Goal: Transaction & Acquisition: Purchase product/service

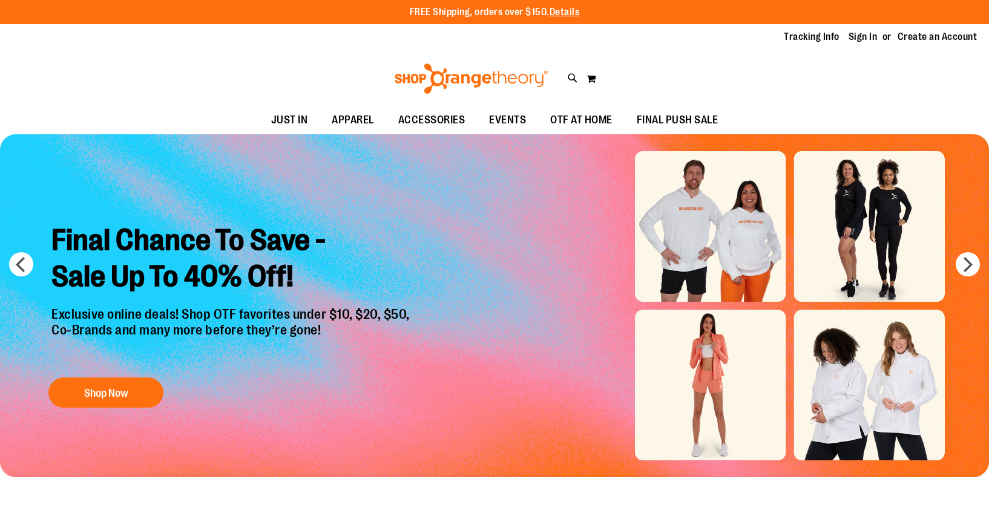
click at [876, 37] on link "Sign In" at bounding box center [862, 36] width 29 height 13
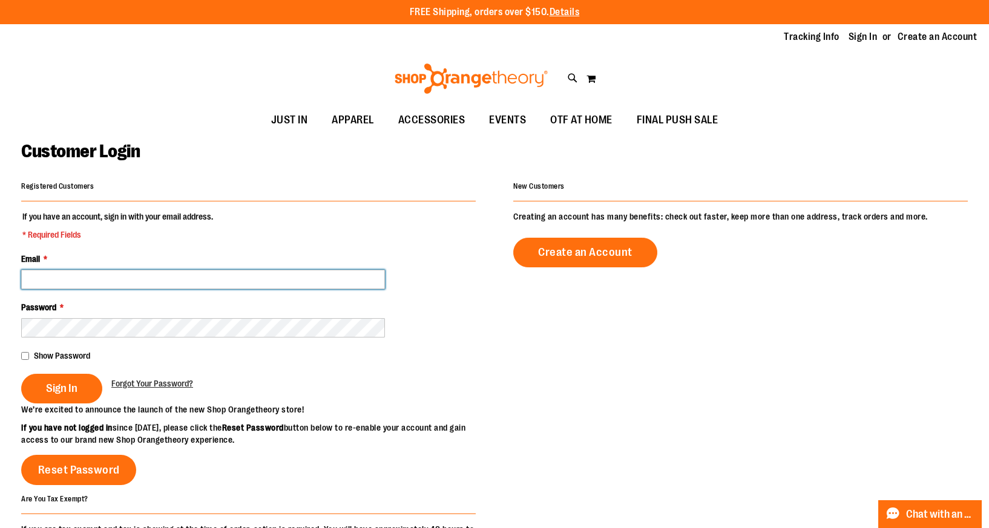
click at [309, 280] on input "Email *" at bounding box center [203, 279] width 364 height 19
click at [339, 281] on input "Email *" at bounding box center [203, 279] width 364 height 19
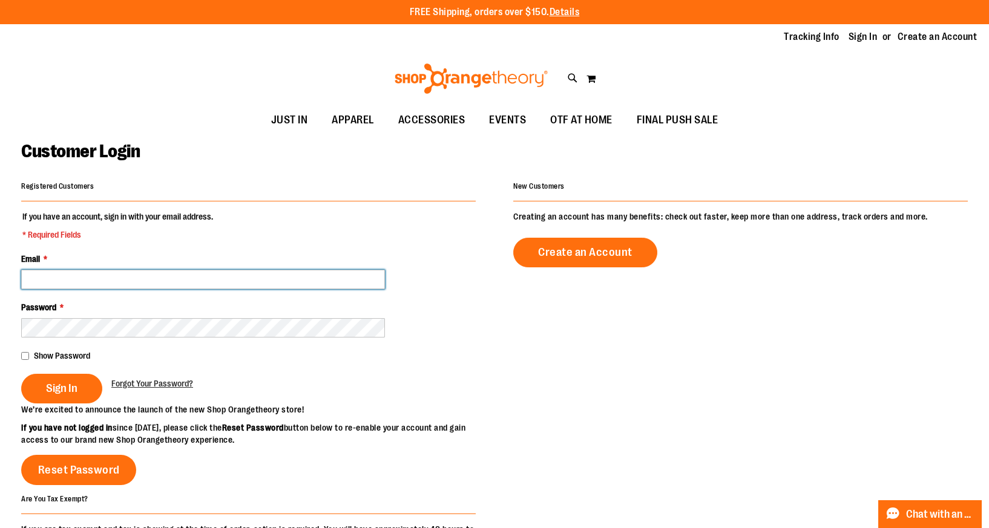
type input "**********"
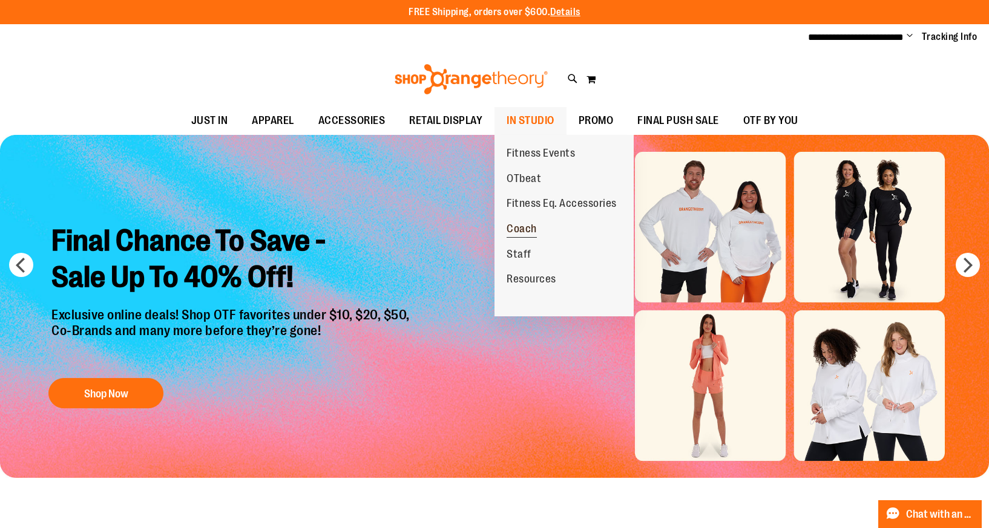
click at [529, 226] on span "Coach" at bounding box center [521, 230] width 30 height 15
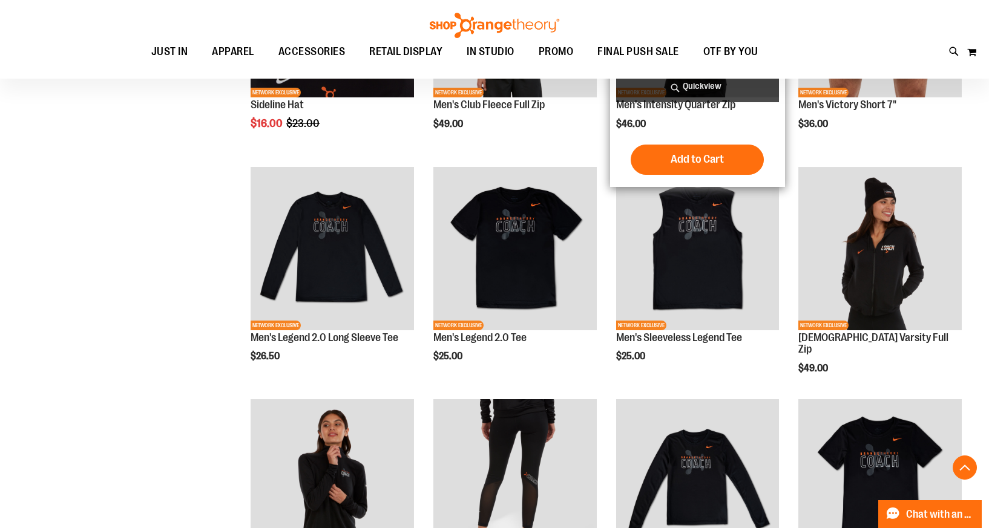
scroll to position [313, 0]
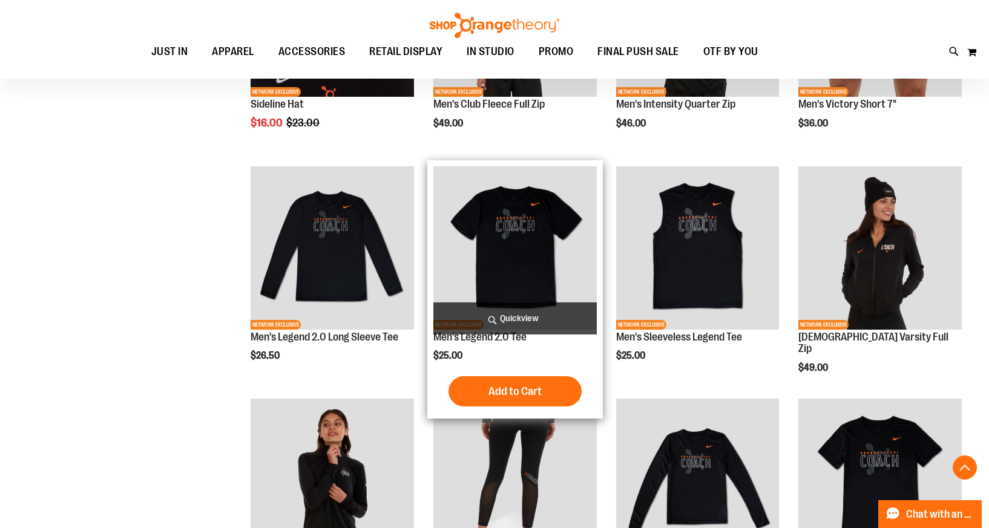
click at [537, 273] on img "product" at bounding box center [514, 247] width 163 height 163
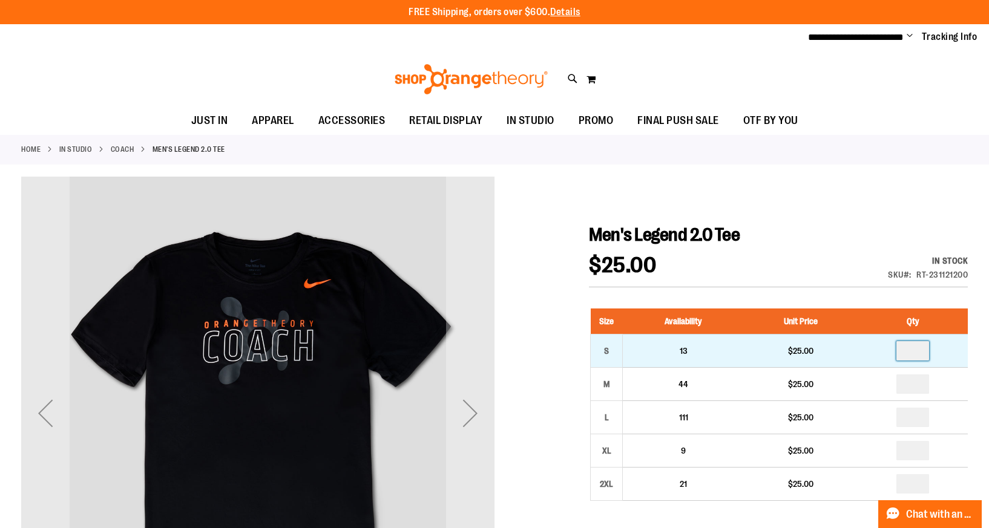
click at [917, 354] on input "number" at bounding box center [912, 350] width 33 height 19
type input "*"
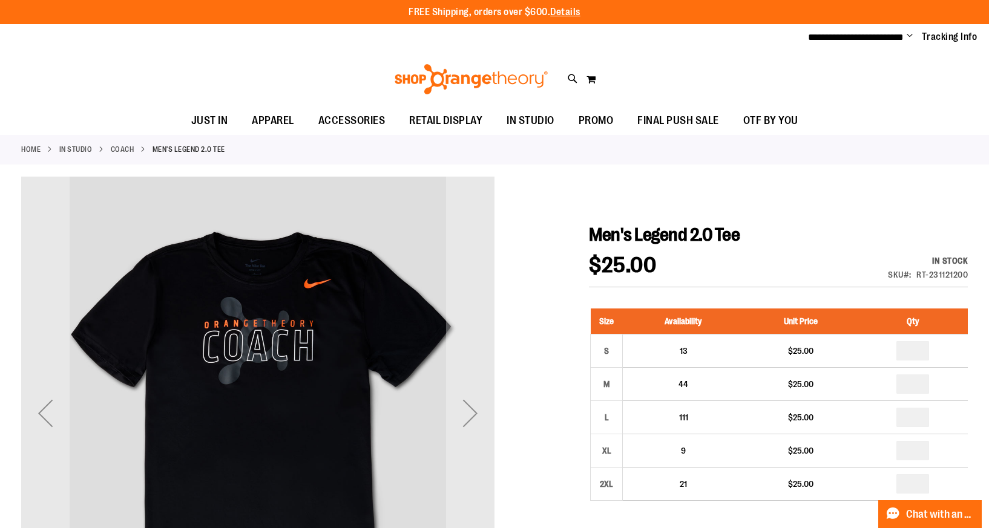
type input "*"
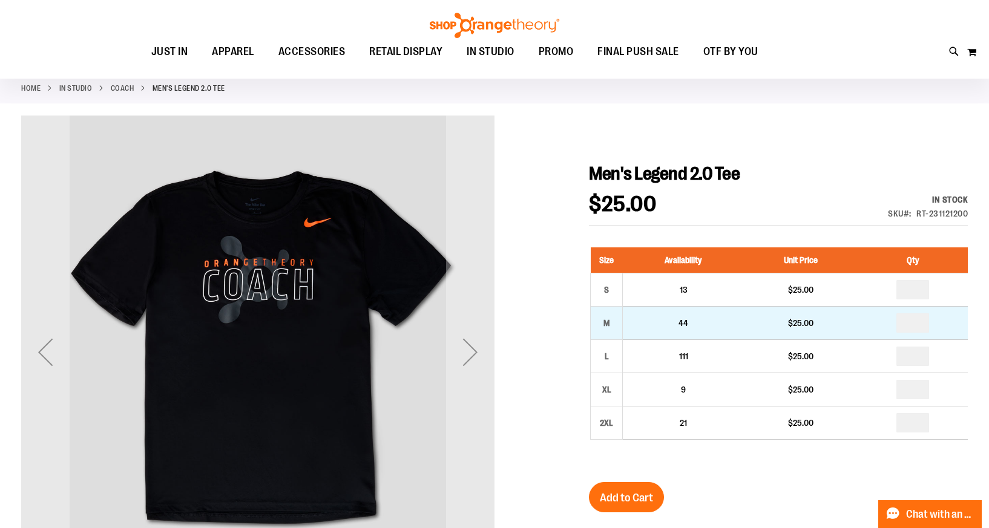
scroll to position [90, 0]
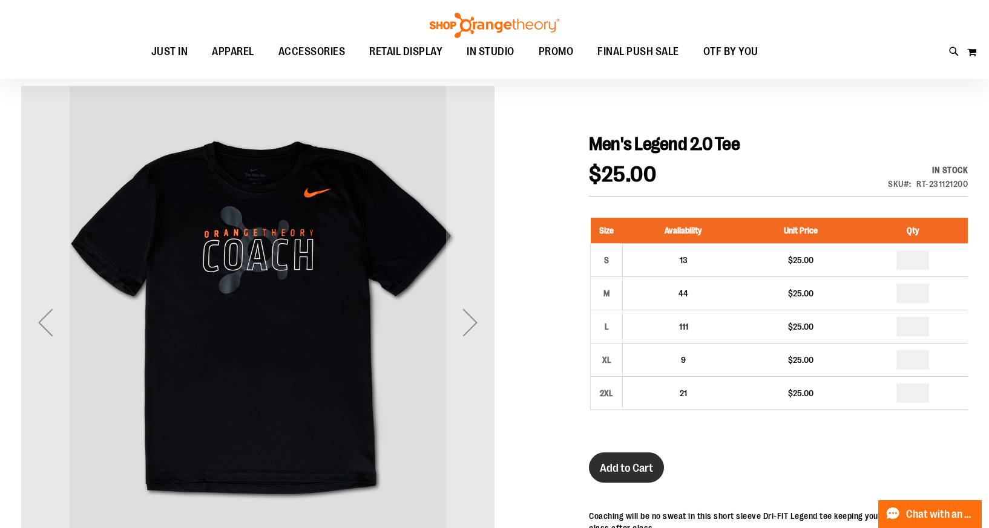
click at [630, 466] on span "Add to Cart" at bounding box center [626, 468] width 53 height 13
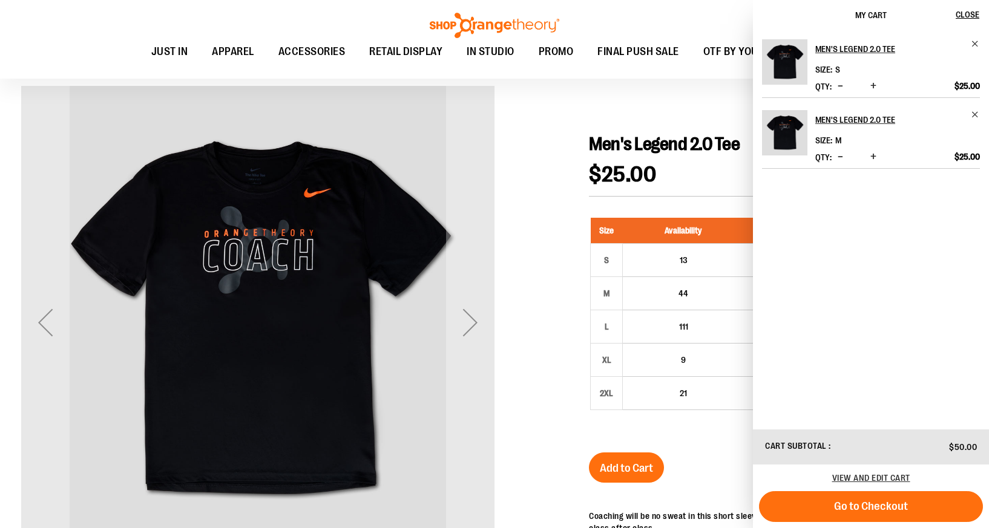
click at [537, 99] on div at bounding box center [494, 431] width 946 height 690
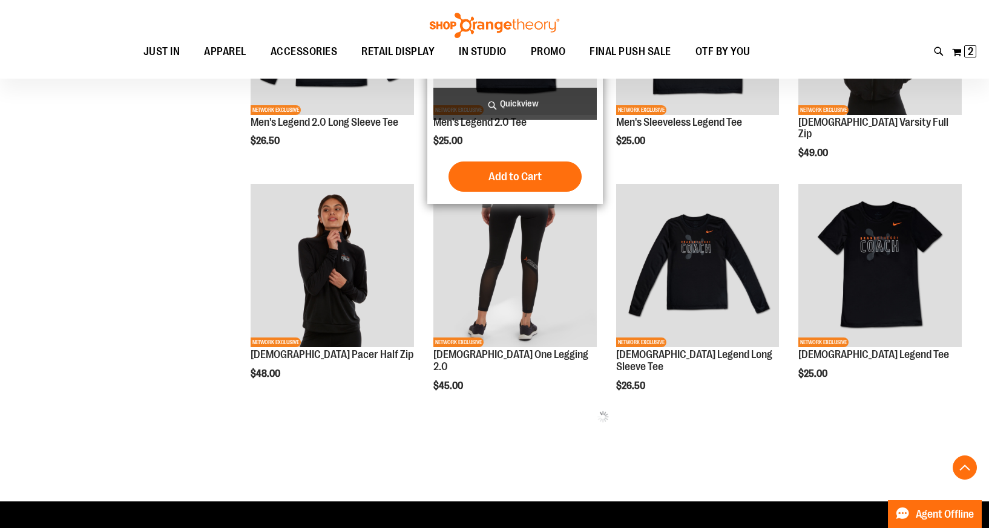
scroll to position [260, 0]
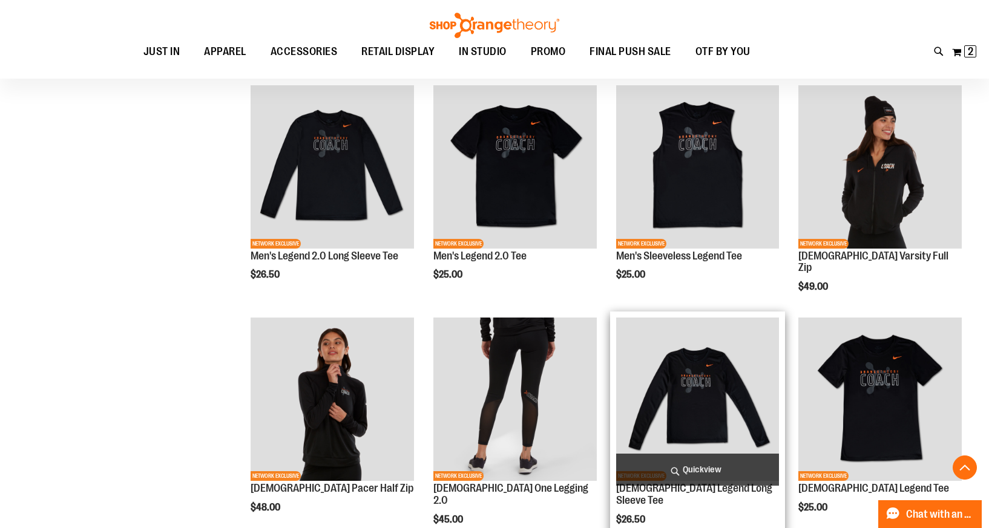
click at [748, 419] on img "product" at bounding box center [697, 399] width 163 height 163
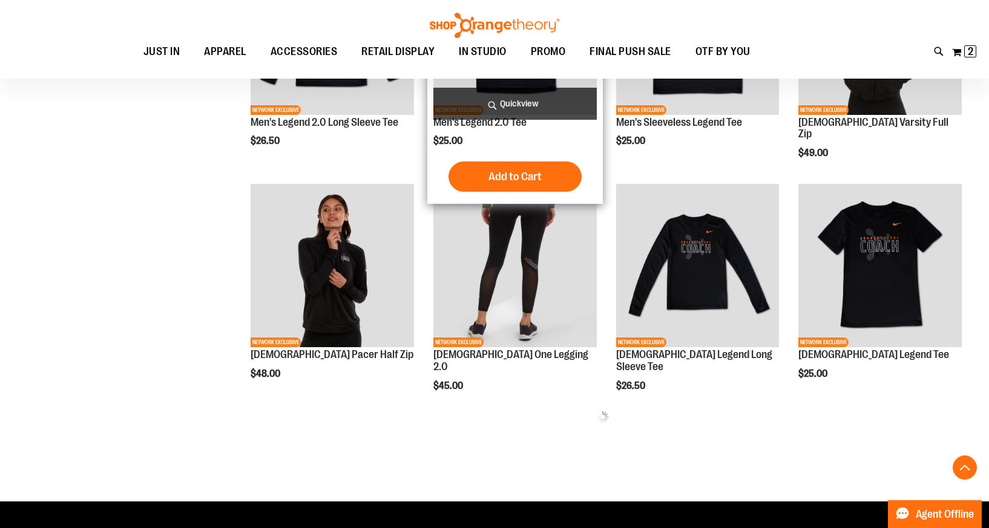
scroll to position [260, 0]
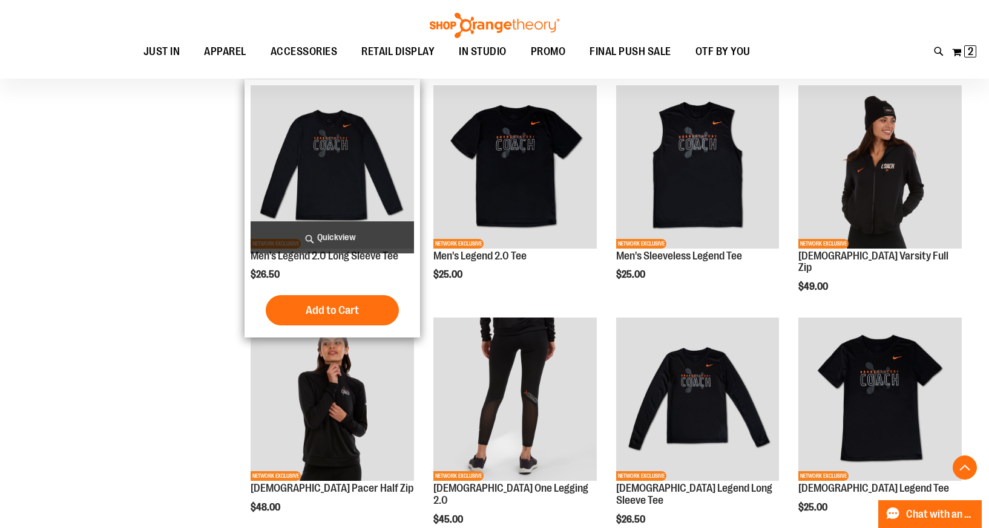
click at [364, 210] on img "product" at bounding box center [332, 166] width 163 height 163
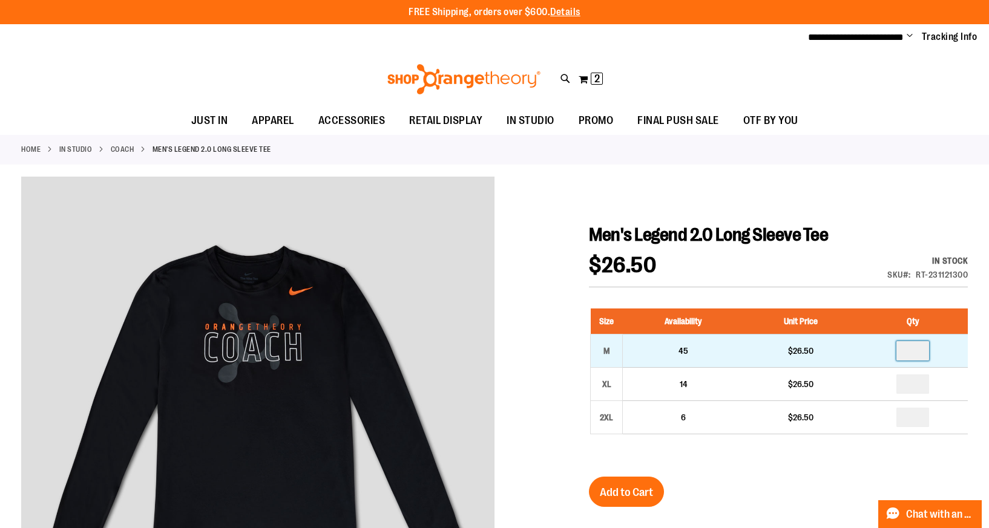
click at [911, 354] on input "number" at bounding box center [912, 350] width 33 height 19
type input "*"
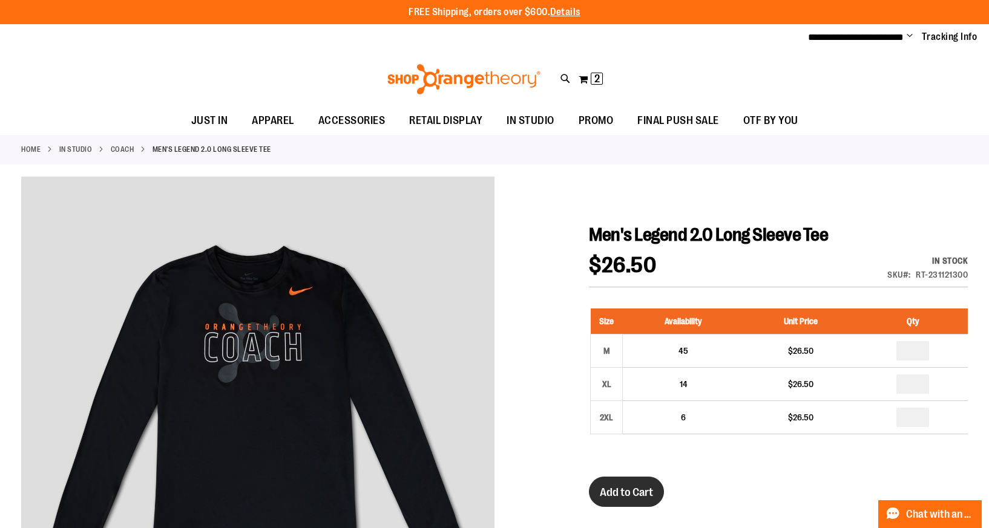
click at [617, 485] on button "Add to Cart" at bounding box center [626, 492] width 75 height 30
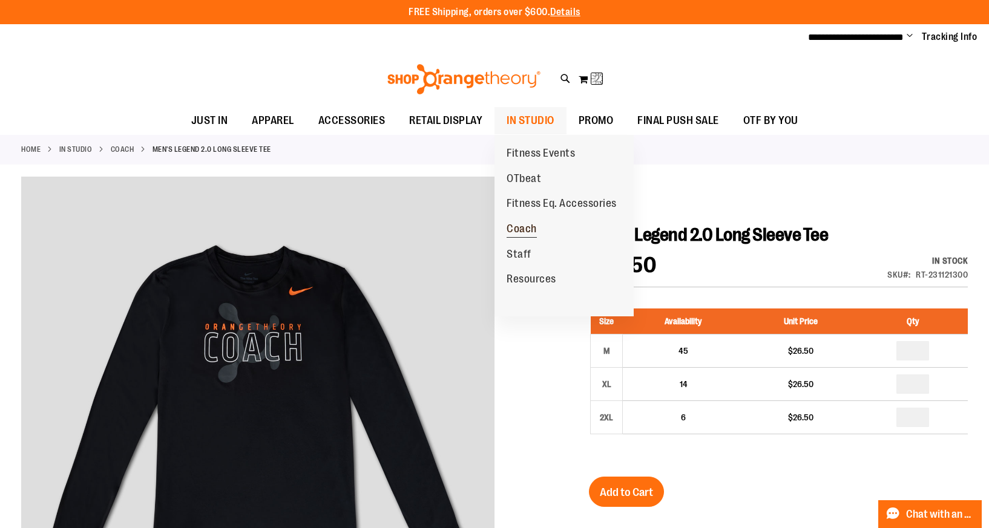
click at [531, 228] on span "Coach" at bounding box center [521, 230] width 30 height 15
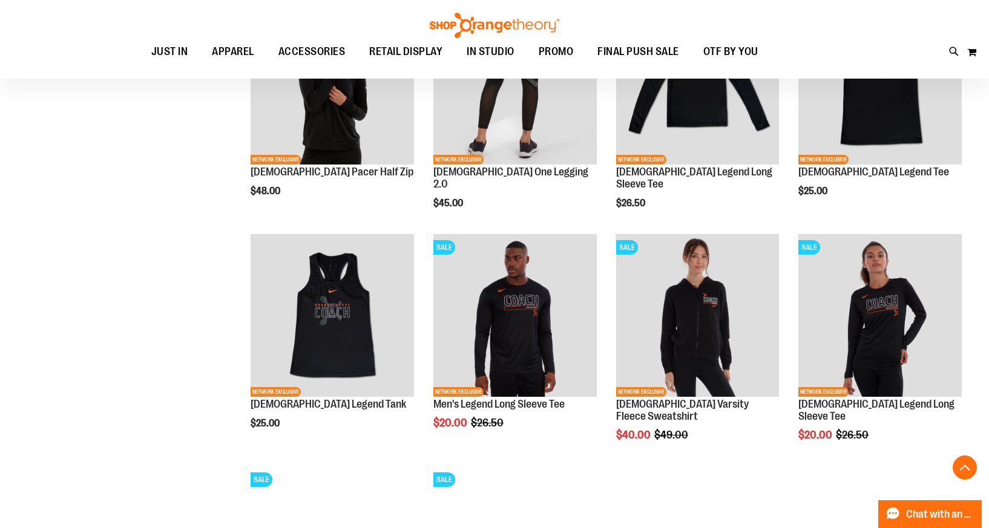
scroll to position [592, 0]
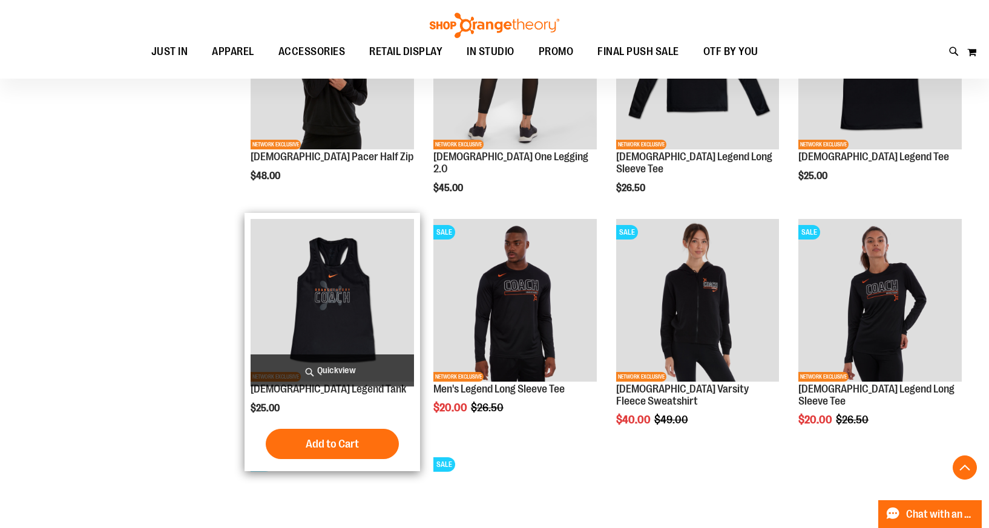
click at [371, 291] on img "product" at bounding box center [332, 300] width 163 height 163
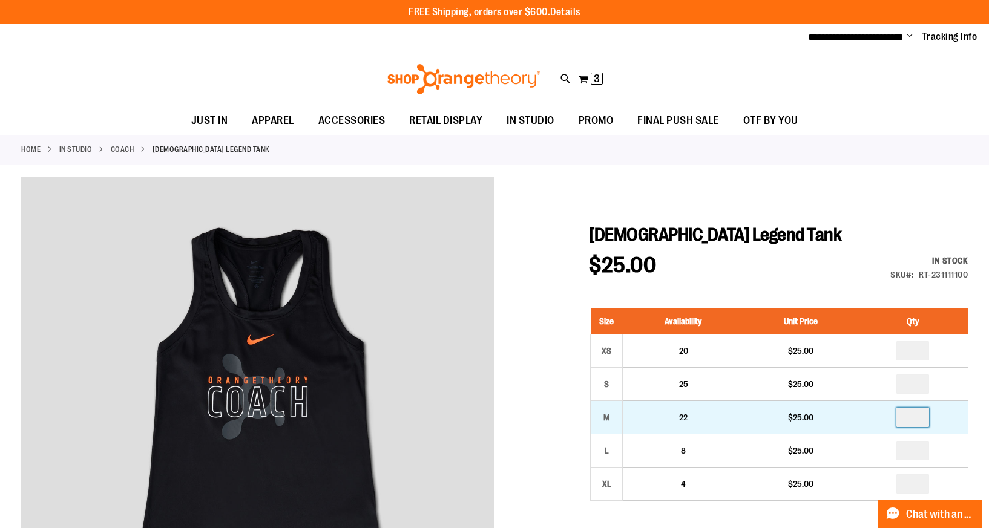
click at [910, 416] on input "number" at bounding box center [912, 417] width 33 height 19
type input "*"
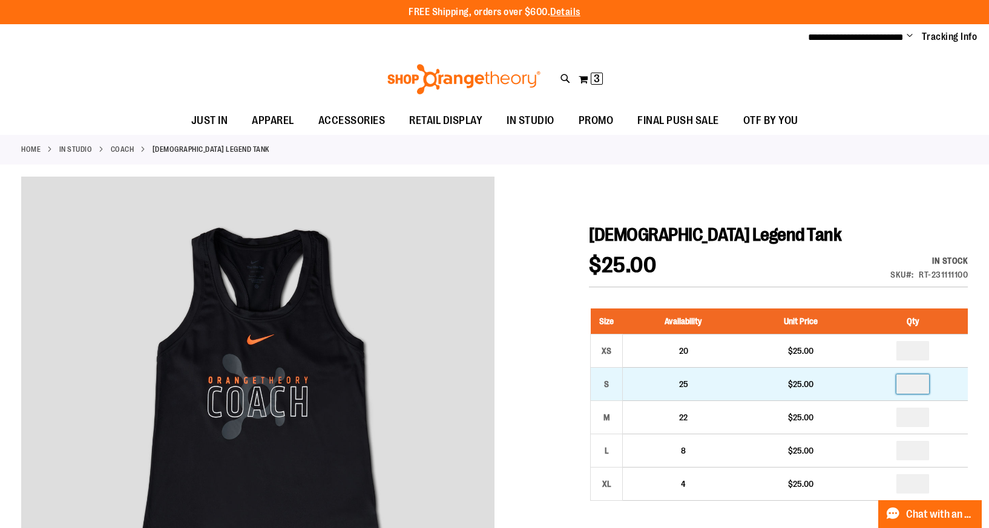
click at [914, 385] on input "number" at bounding box center [912, 384] width 33 height 19
type input "*"
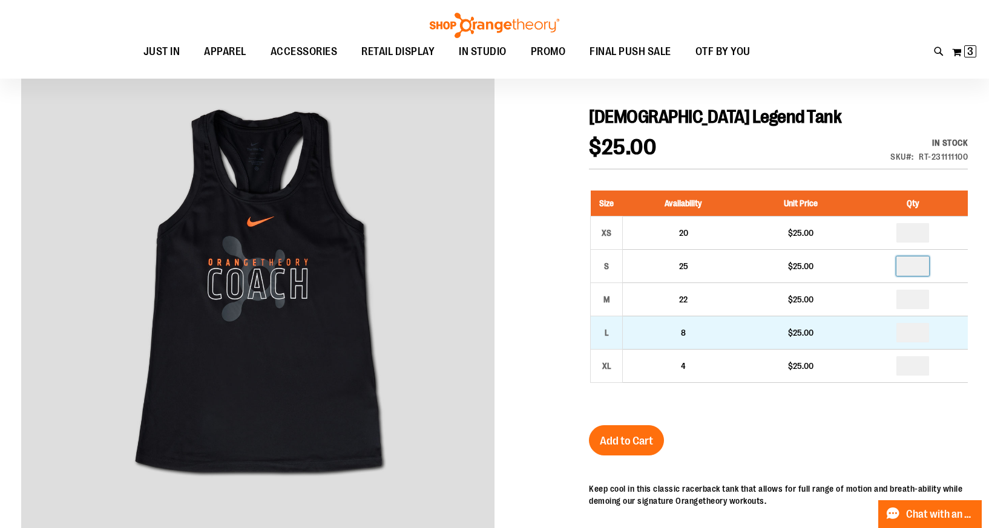
scroll to position [123, 0]
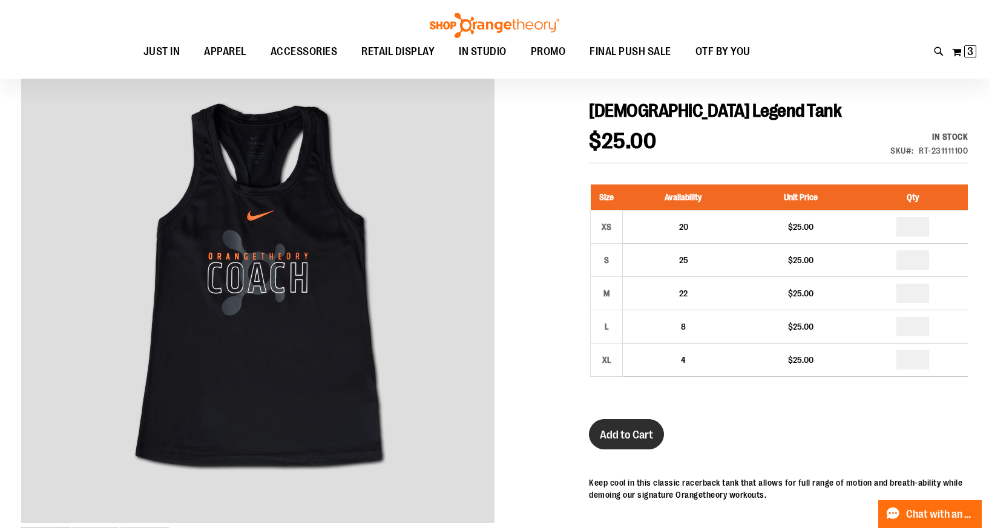
click at [641, 439] on span "Add to Cart" at bounding box center [626, 434] width 53 height 13
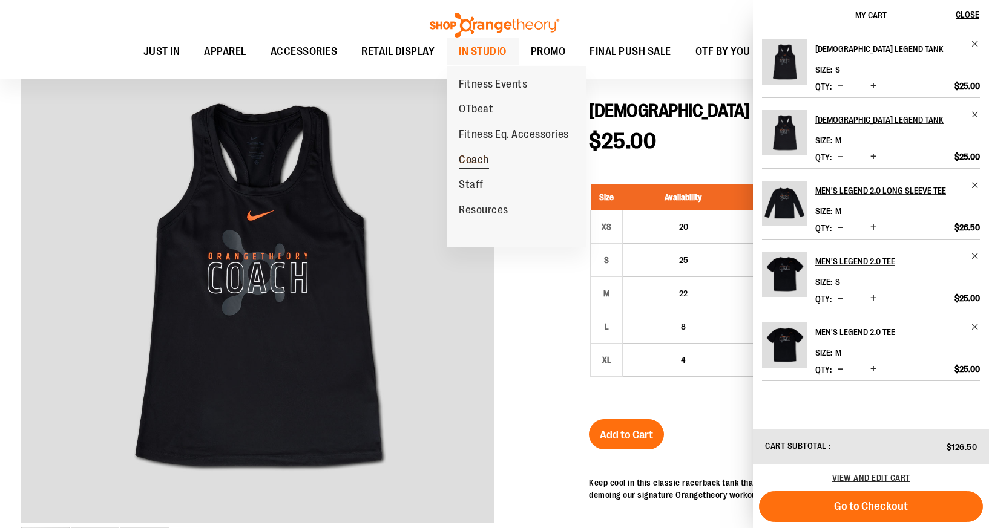
click at [482, 164] on span "Coach" at bounding box center [474, 161] width 30 height 15
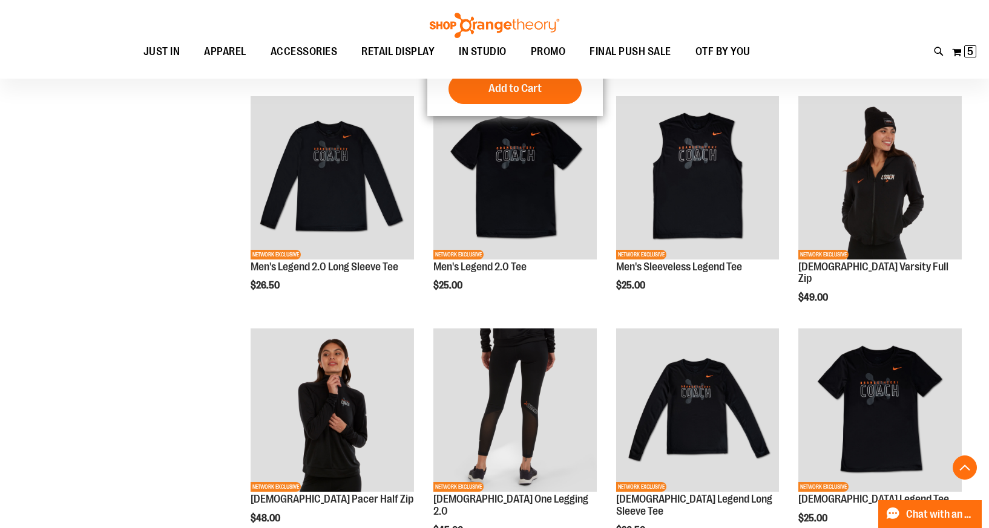
scroll to position [385, 0]
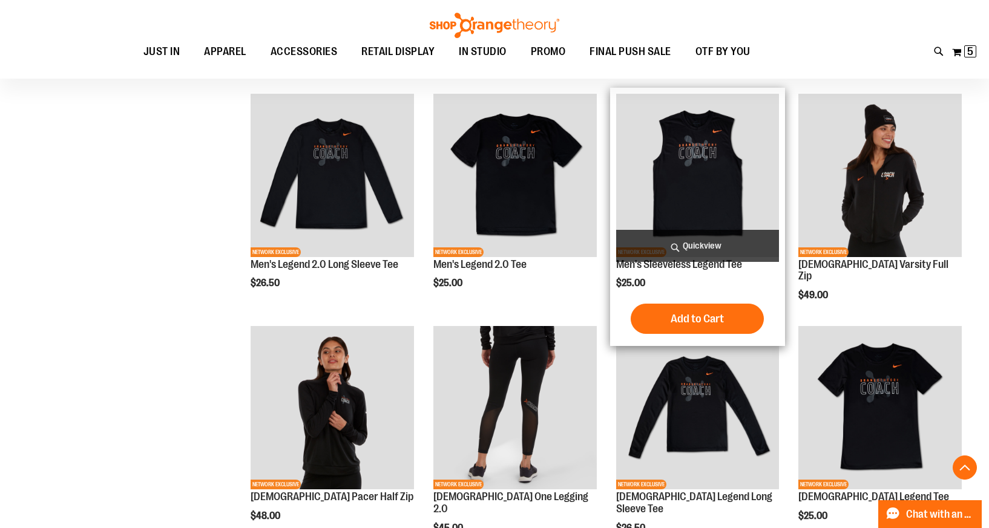
click at [704, 186] on img "product" at bounding box center [697, 175] width 163 height 163
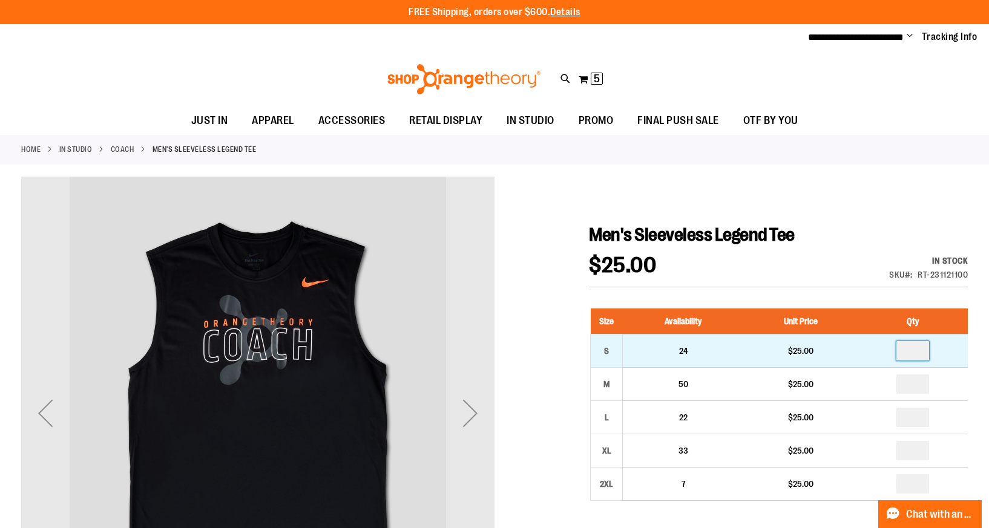
click at [915, 352] on input "number" at bounding box center [912, 350] width 33 height 19
type input "*"
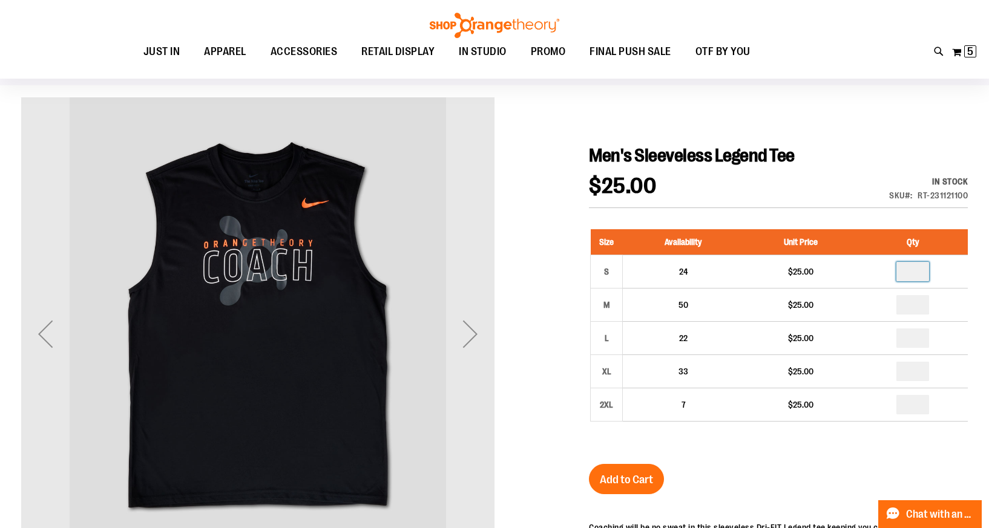
scroll to position [164, 0]
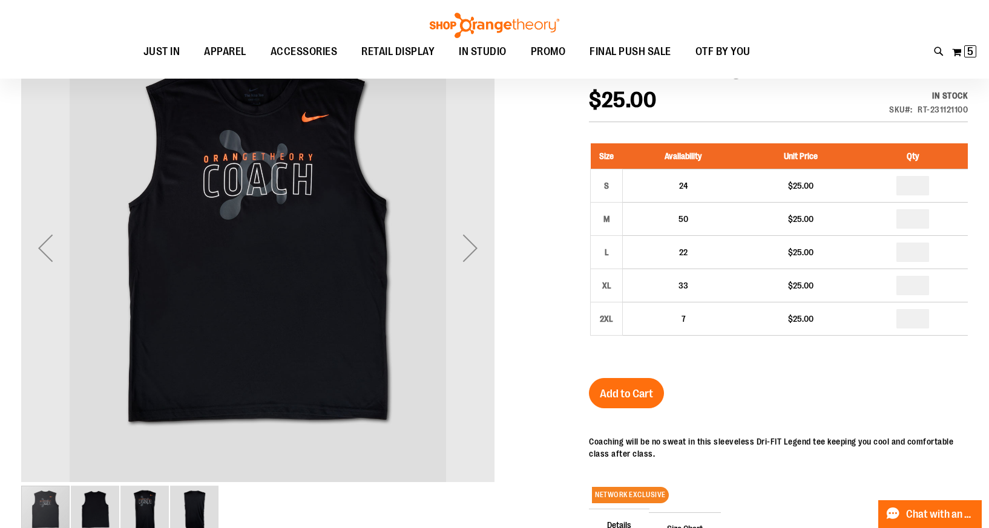
click at [638, 376] on div "Men's Sleeveless Legend Tee $25.00 In stock Only %1 left SKU RT-231121100 Size …" at bounding box center [778, 380] width 379 height 643
click at [637, 391] on span "Add to Cart" at bounding box center [626, 393] width 53 height 13
click at [969, 51] on img at bounding box center [971, 51] width 15 height 15
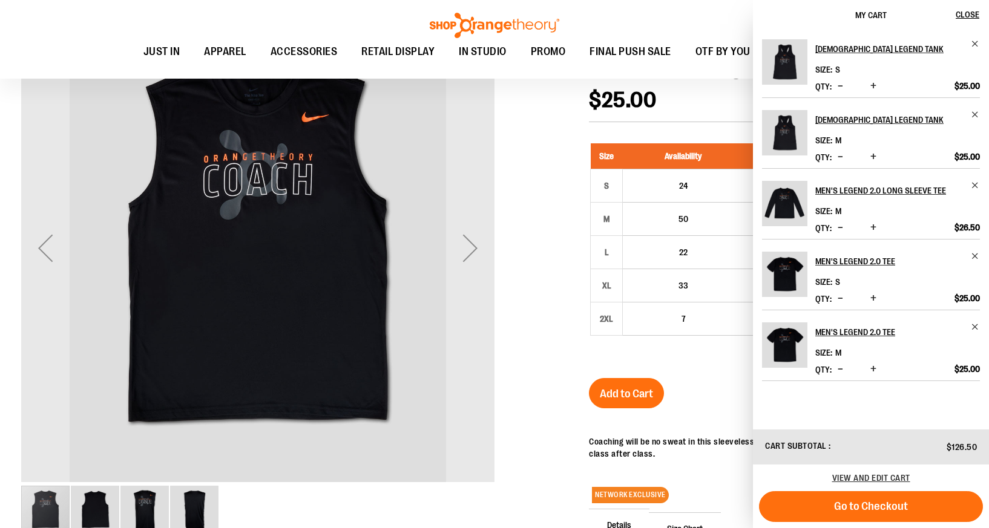
click at [695, 24] on div "Toggle Nav Search Popular Suggestions Advanced Search" at bounding box center [494, 39] width 989 height 79
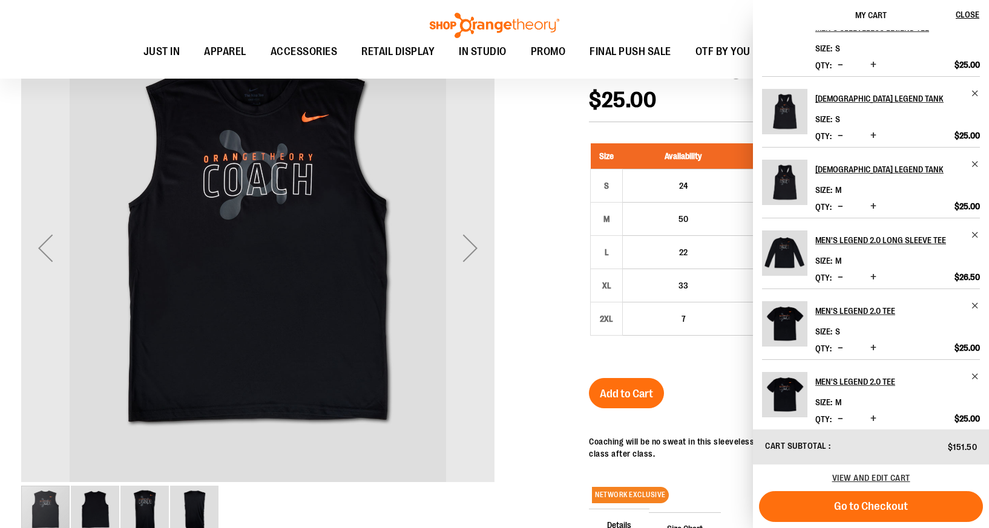
scroll to position [0, 0]
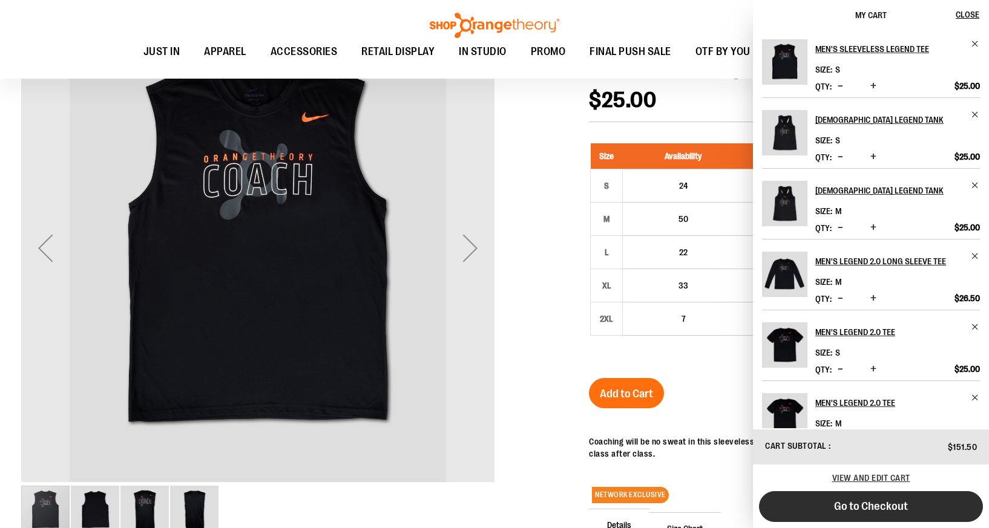
click at [928, 516] on button "Go to Checkout" at bounding box center [871, 506] width 224 height 31
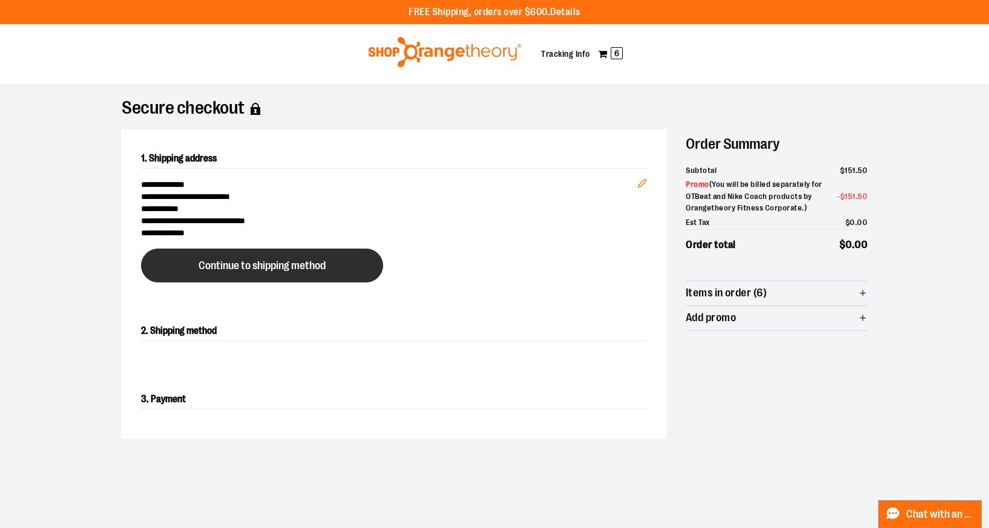
click at [330, 272] on button "Continue to shipping method" at bounding box center [262, 266] width 242 height 34
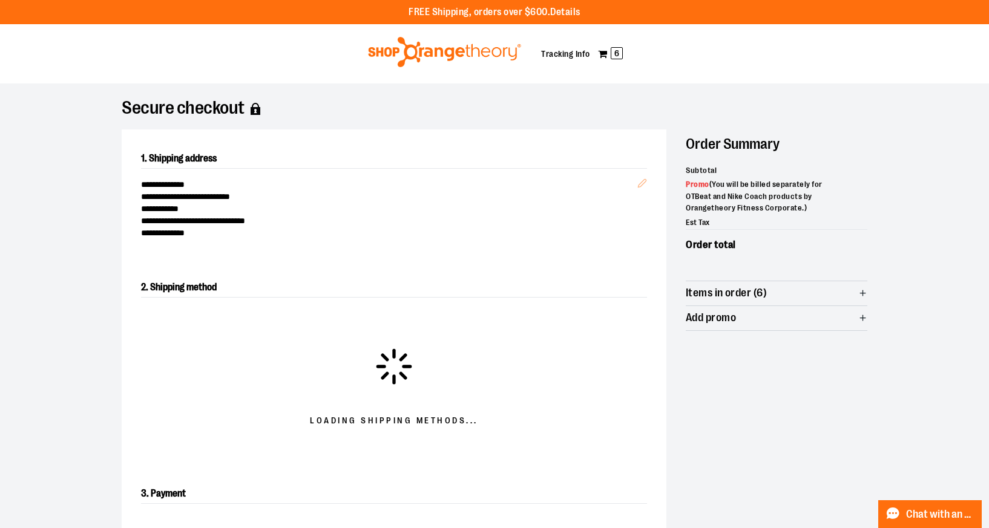
click at [643, 185] on div "**********" at bounding box center [394, 204] width 506 height 70
click at [637, 179] on span "**********" at bounding box center [389, 184] width 496 height 12
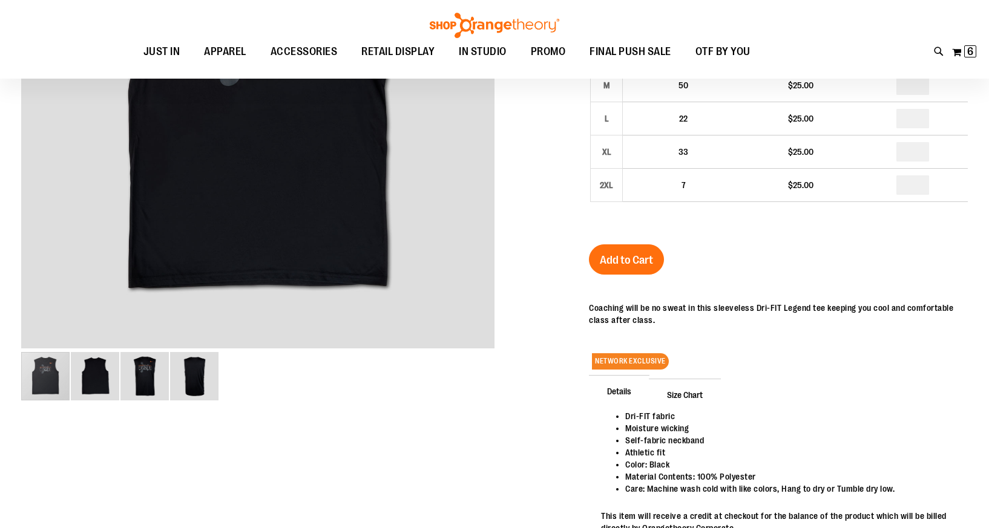
scroll to position [30, 0]
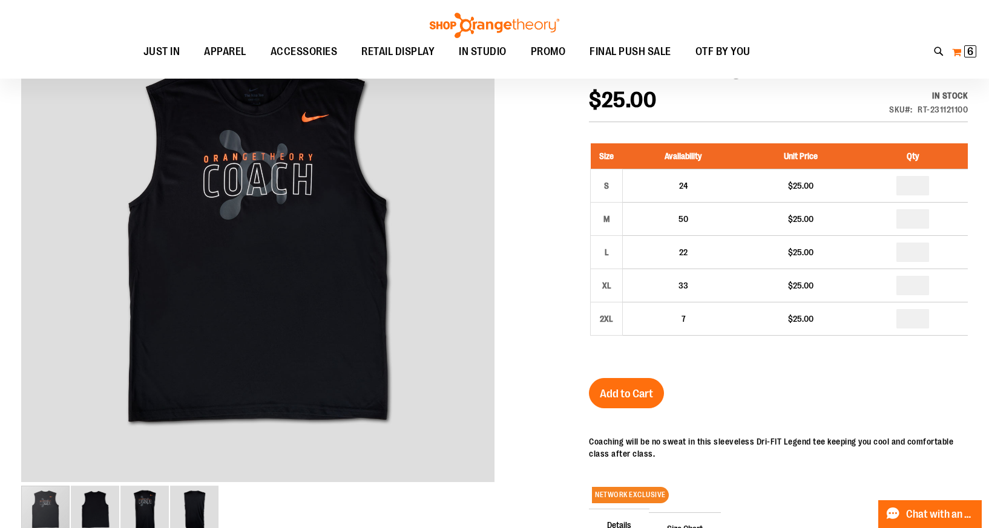
click at [972, 52] on span "6" at bounding box center [970, 51] width 6 height 12
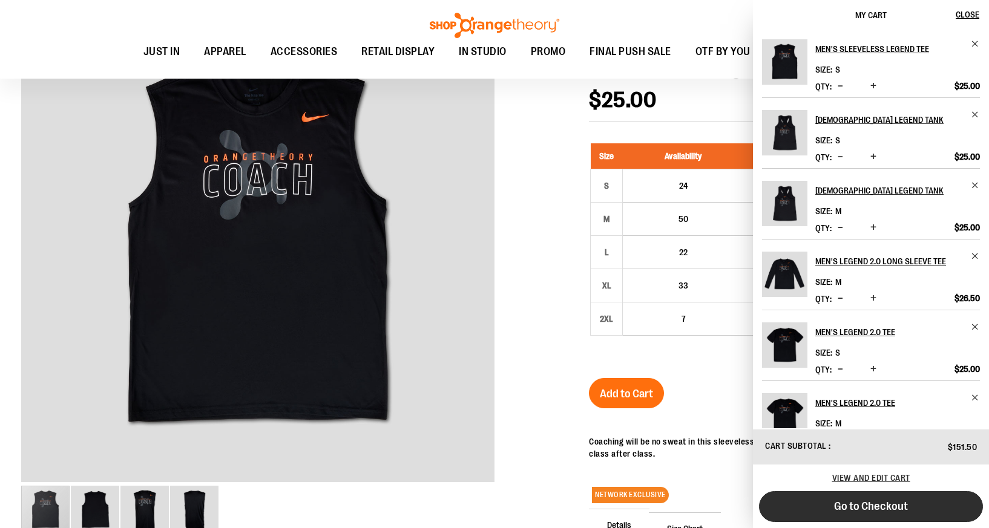
click at [891, 505] on span "Go to Checkout" at bounding box center [871, 506] width 74 height 13
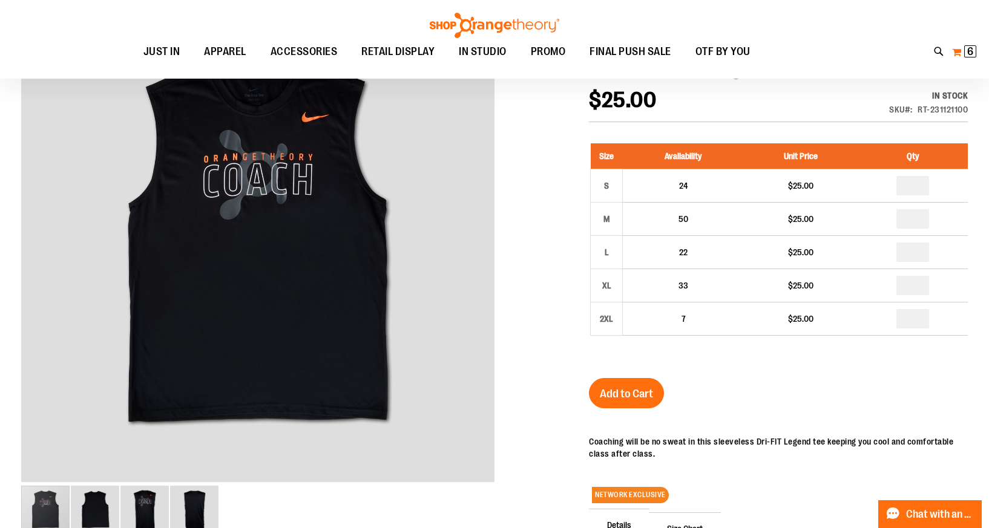
click at [973, 50] on span "6 6 items" at bounding box center [970, 51] width 12 height 12
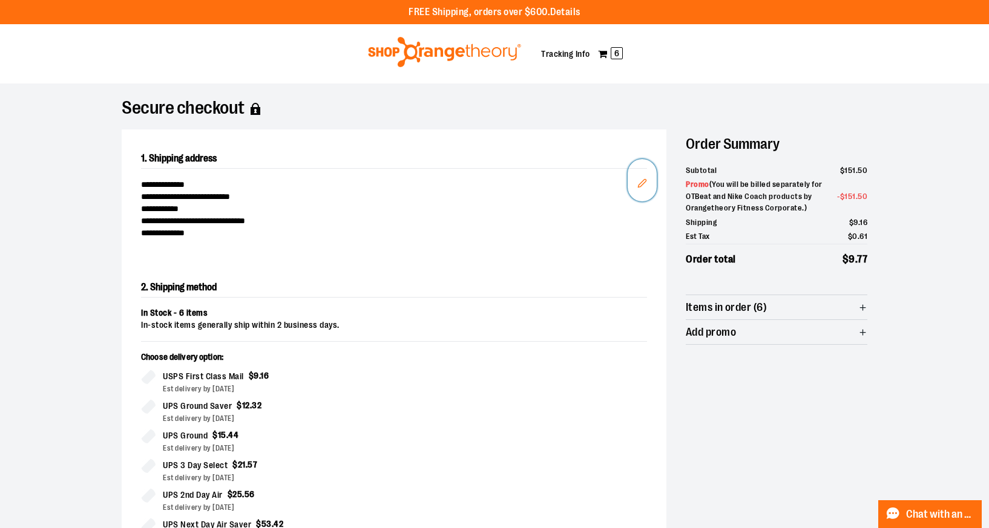
click at [644, 180] on icon "Edit" at bounding box center [642, 183] width 8 height 8
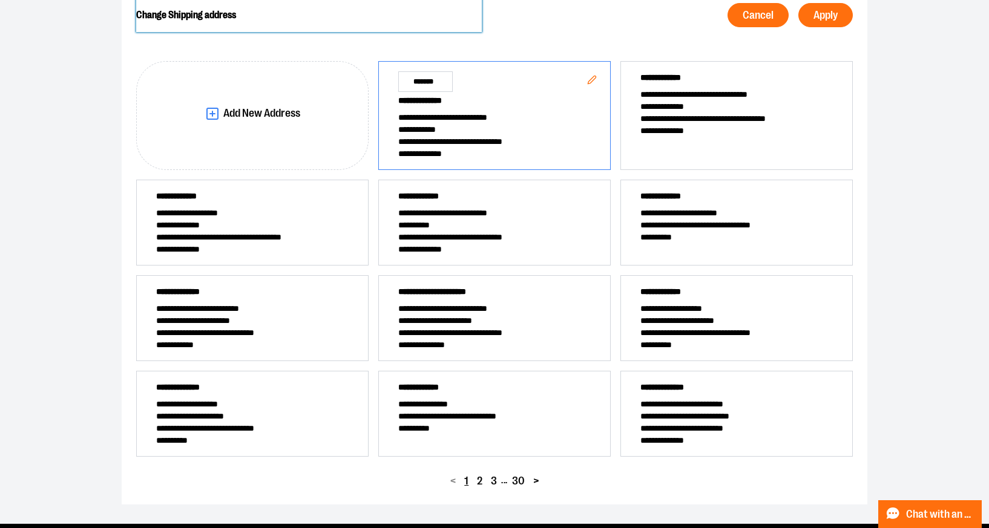
scroll to position [152, 0]
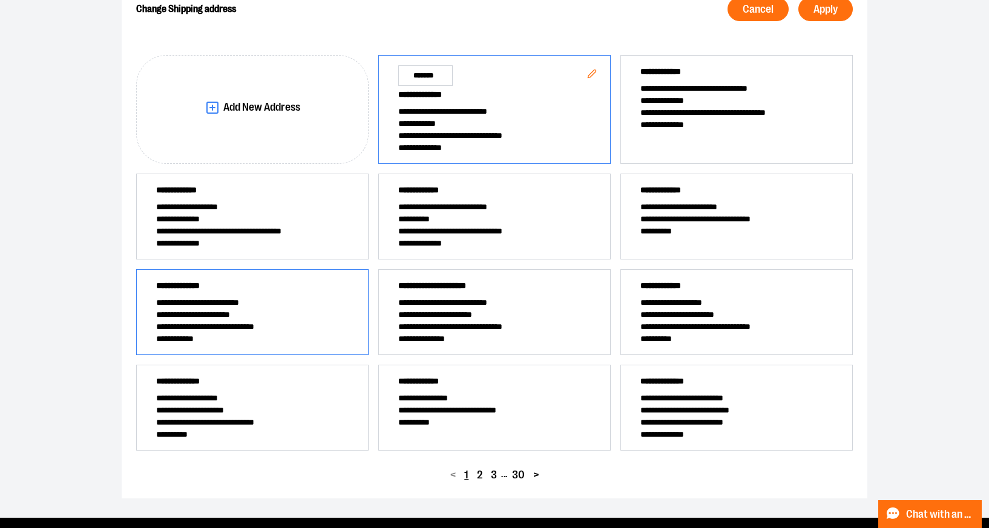
click at [309, 307] on span "**********" at bounding box center [252, 302] width 192 height 12
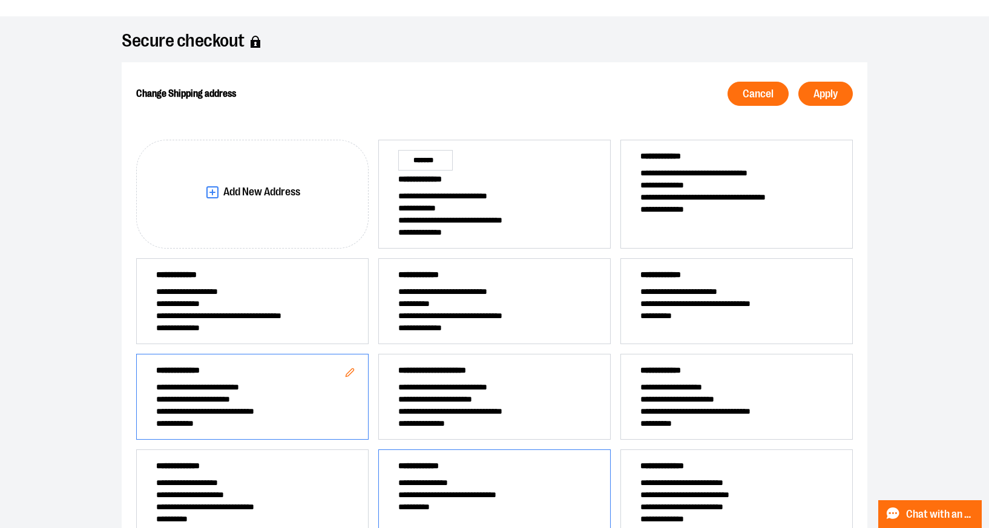
scroll to position [65, 0]
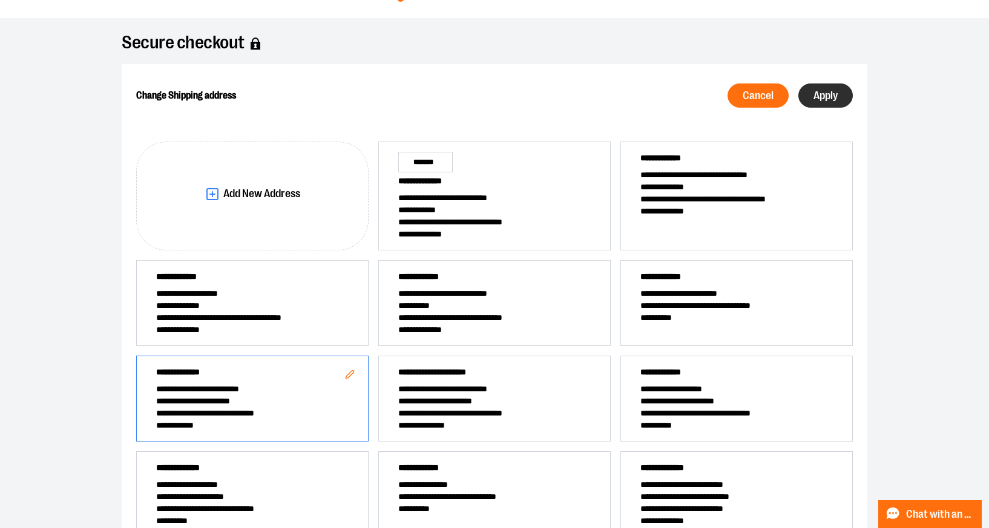
click at [825, 91] on span "Apply" at bounding box center [825, 95] width 24 height 11
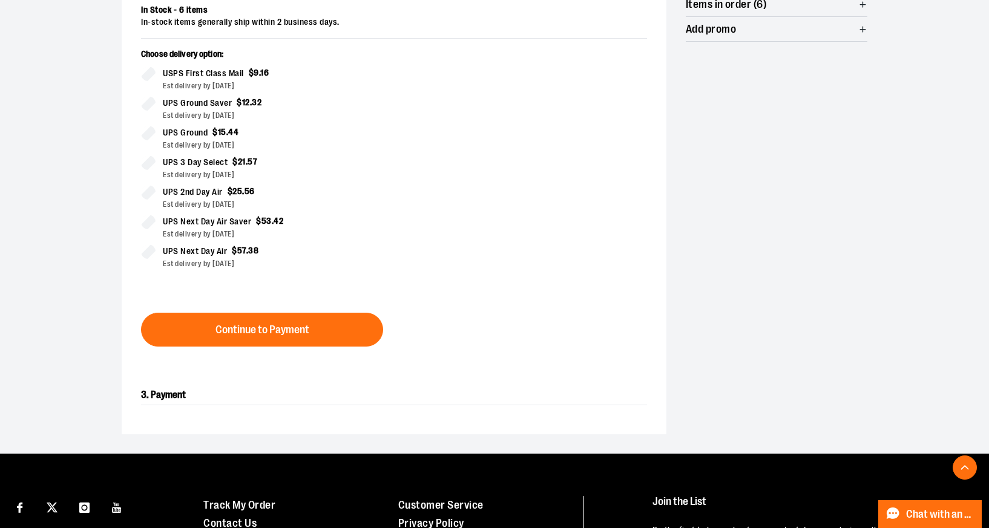
scroll to position [319, 0]
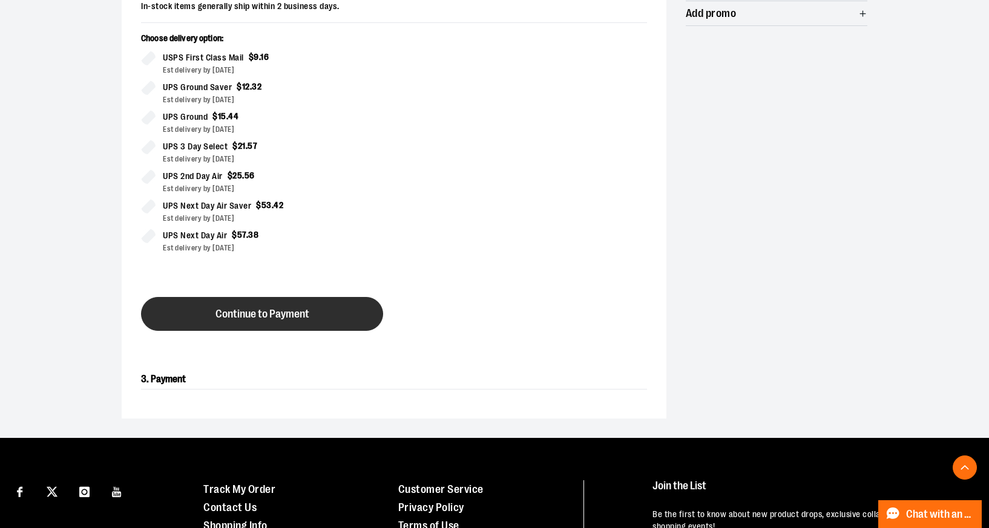
click at [344, 316] on button "Continue to Payment" at bounding box center [262, 314] width 242 height 34
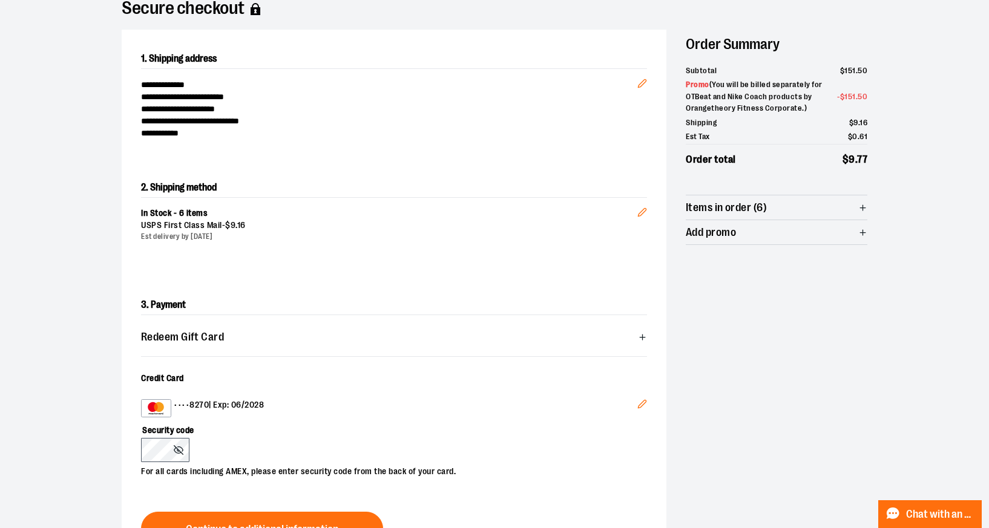
scroll to position [0, 0]
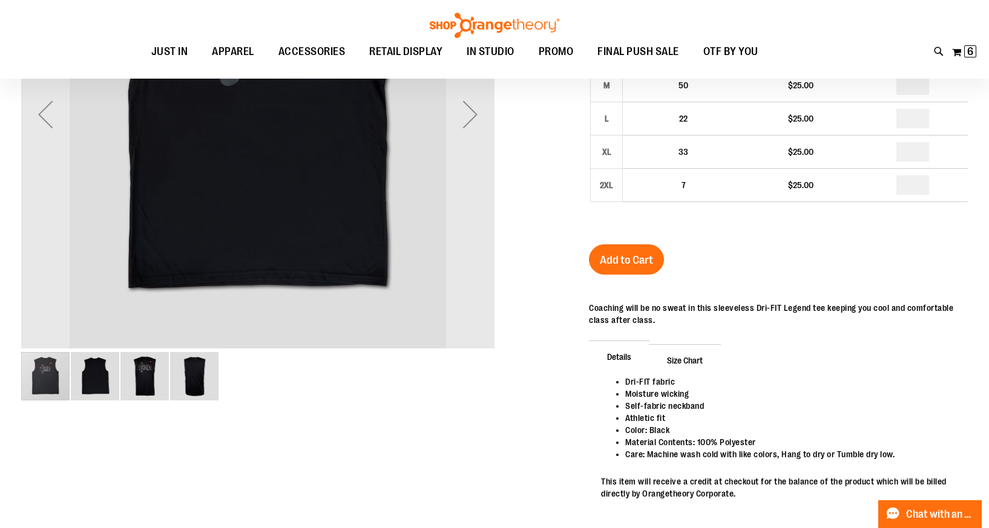
scroll to position [30, 0]
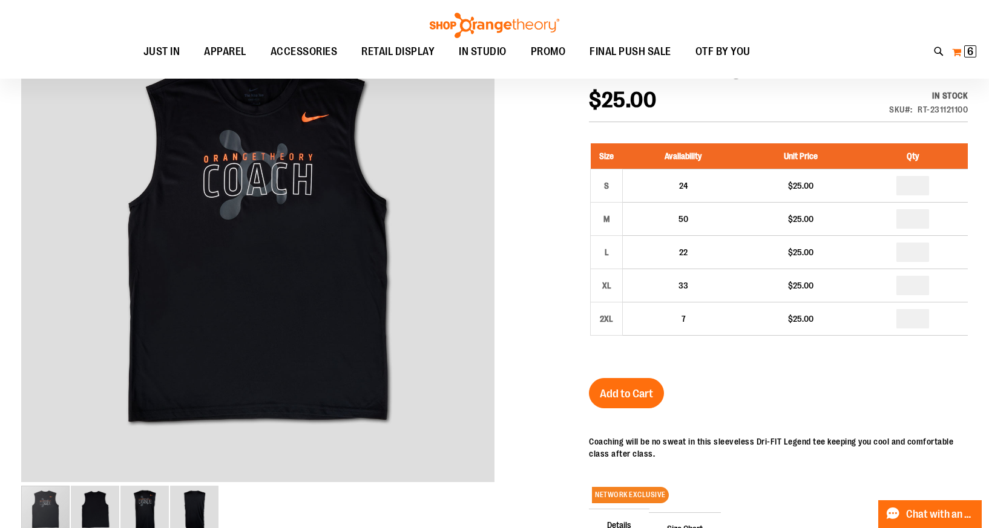
click at [966, 49] on span "6 6 items" at bounding box center [970, 51] width 12 height 12
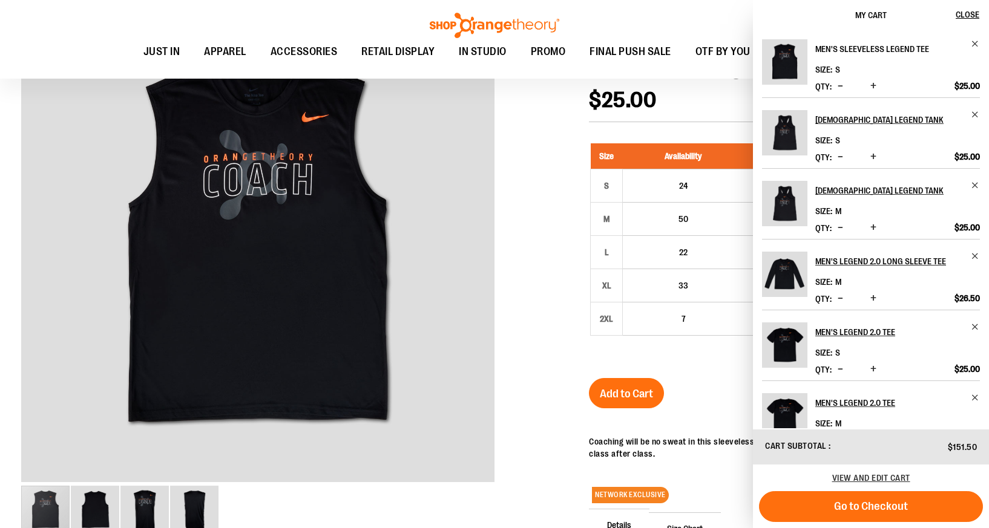
click at [966, 44] on link "Men's Sleeveless Legend Tee" at bounding box center [897, 48] width 165 height 19
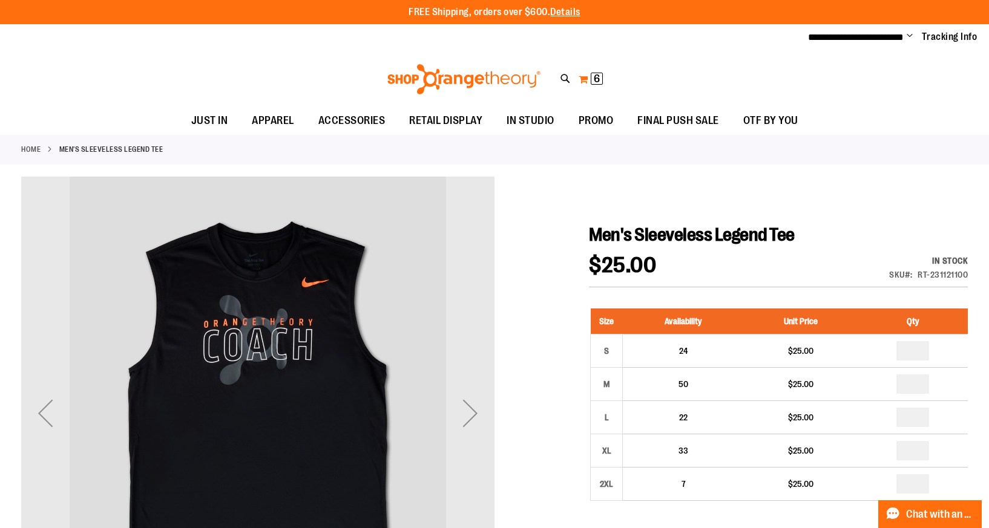
click at [600, 78] on span "6 6 items" at bounding box center [597, 79] width 12 height 12
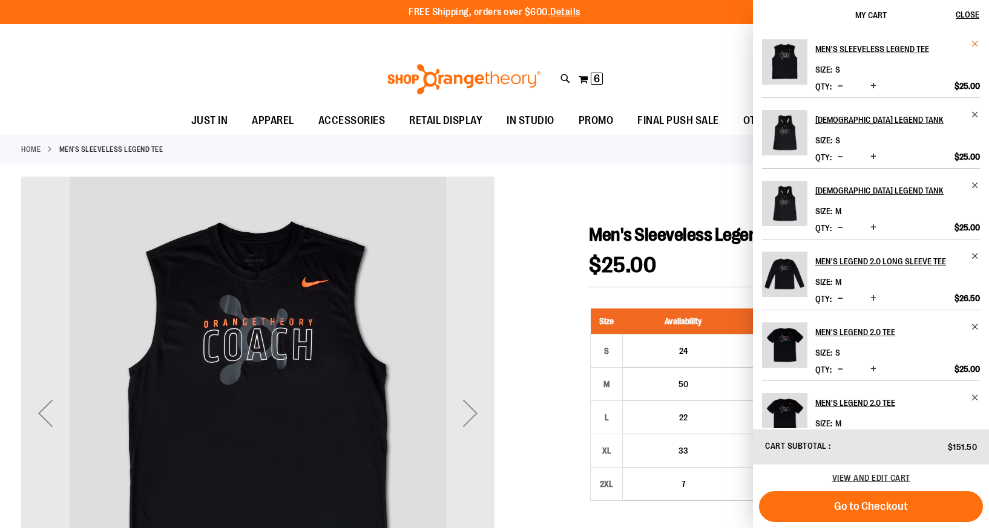
click at [974, 41] on span "Remove item" at bounding box center [975, 43] width 9 height 9
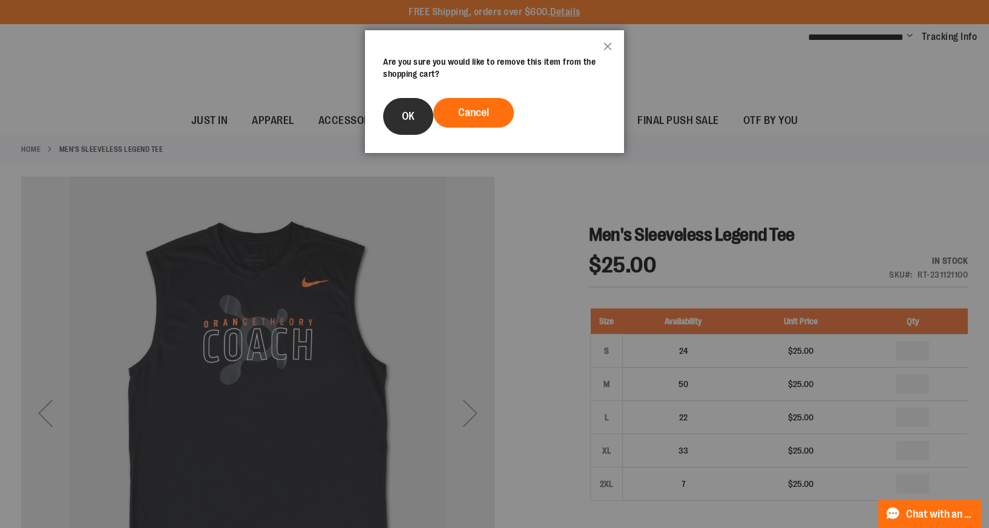
click at [405, 120] on span "OK" at bounding box center [408, 116] width 13 height 12
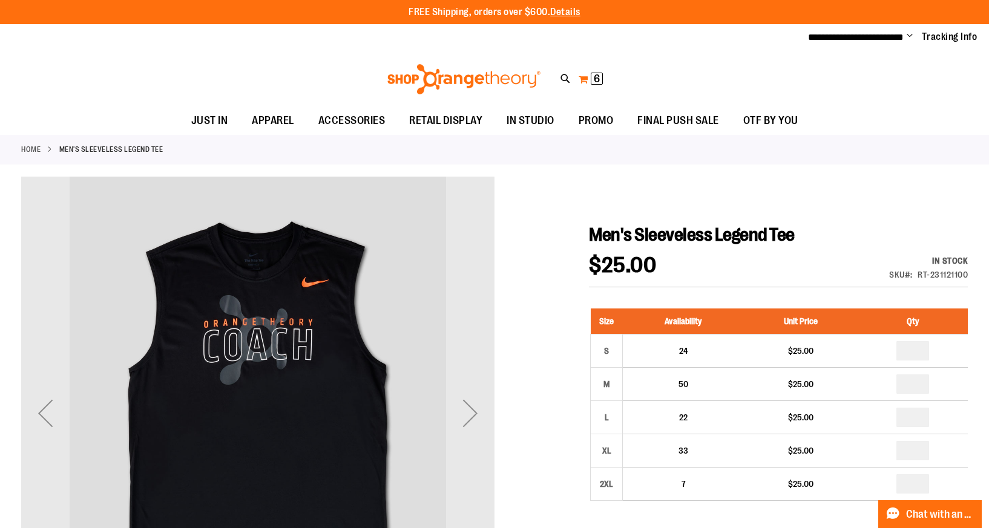
click at [596, 79] on span "6" at bounding box center [597, 79] width 6 height 12
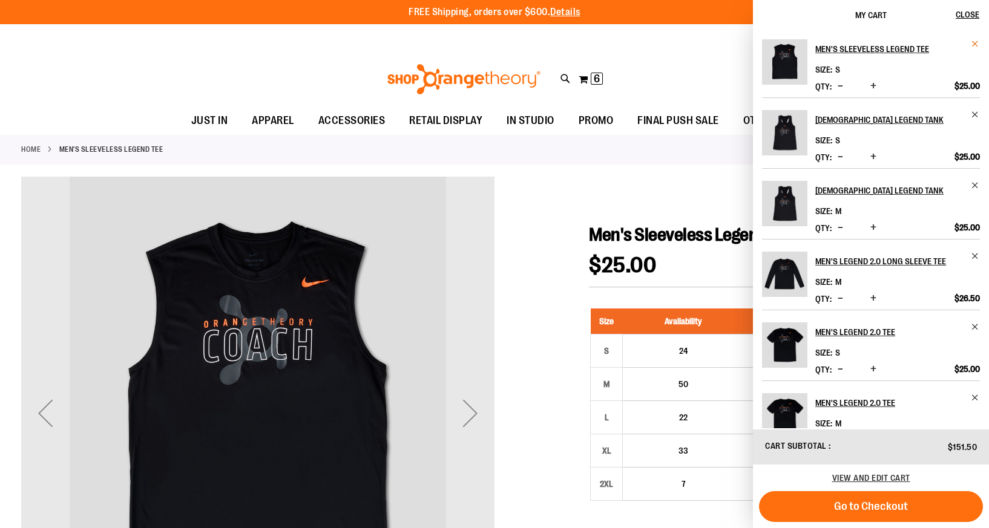
click at [975, 43] on span "Remove item" at bounding box center [975, 43] width 9 height 9
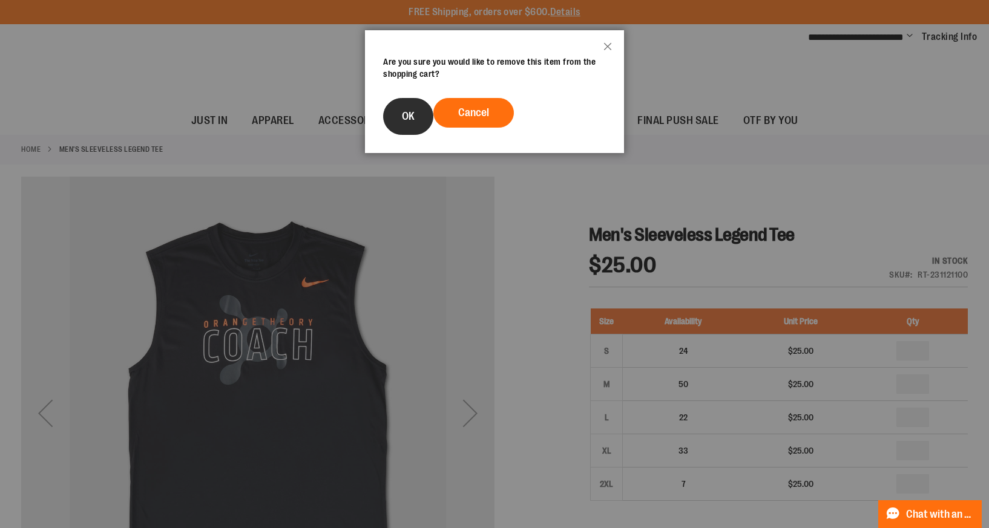
click at [407, 113] on span "OK" at bounding box center [408, 116] width 13 height 12
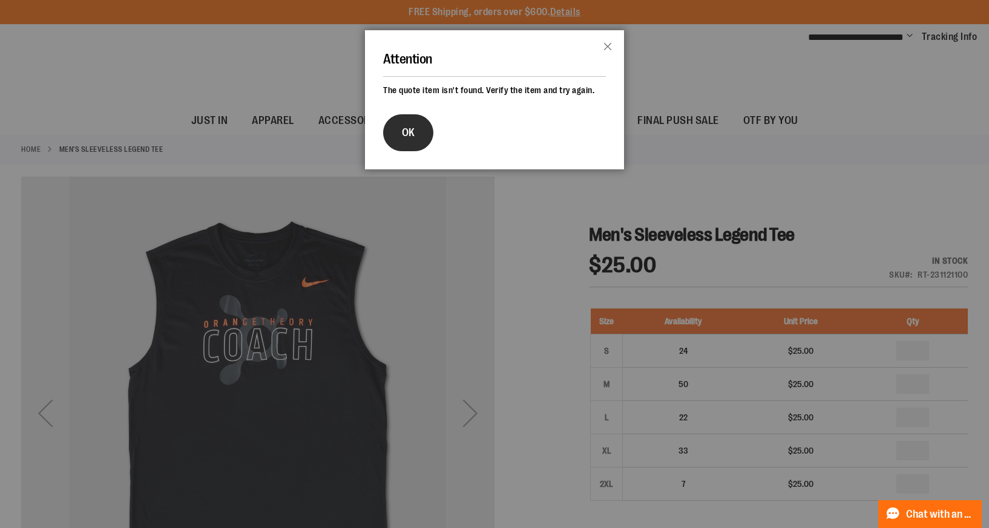
click at [404, 135] on span "OK" at bounding box center [408, 132] width 13 height 12
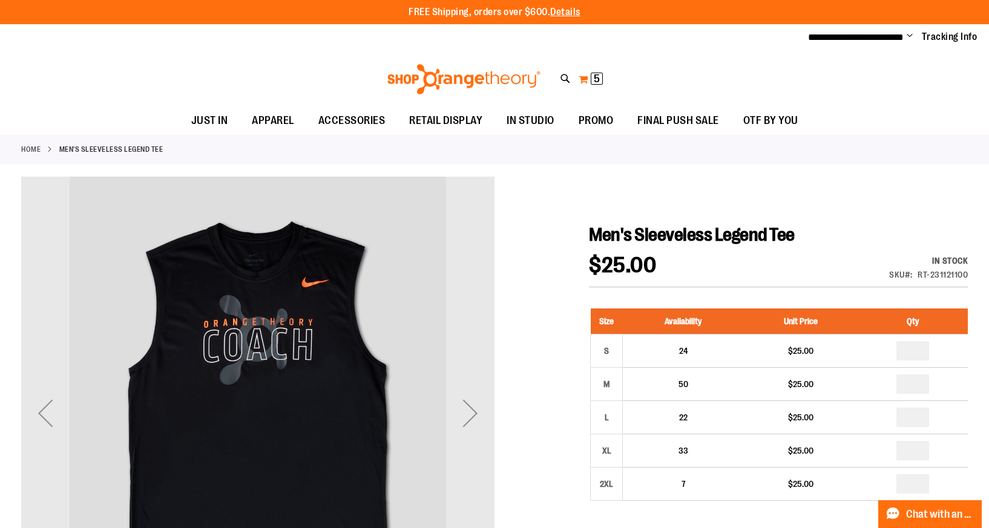
click at [594, 76] on span "5" at bounding box center [597, 79] width 6 height 12
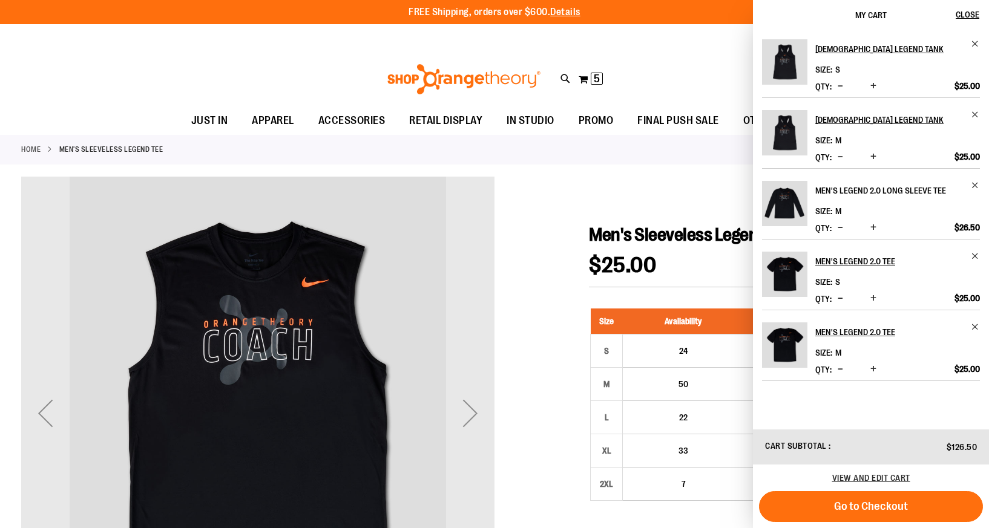
click at [965, 186] on link "Men's Legend 2.0 Long Sleeve Tee" at bounding box center [897, 190] width 165 height 19
click at [979, 183] on span "Remove item" at bounding box center [975, 185] width 9 height 9
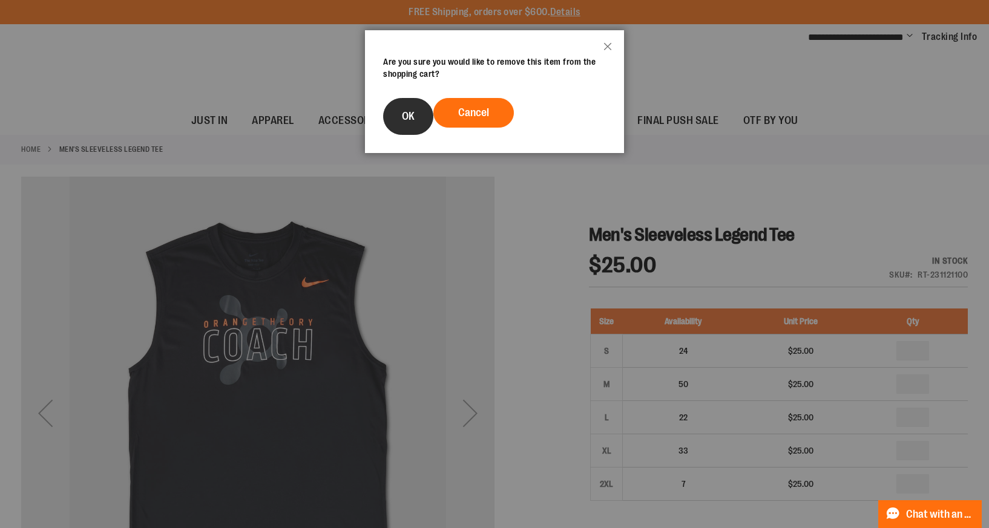
click at [391, 112] on button "OK" at bounding box center [408, 116] width 50 height 37
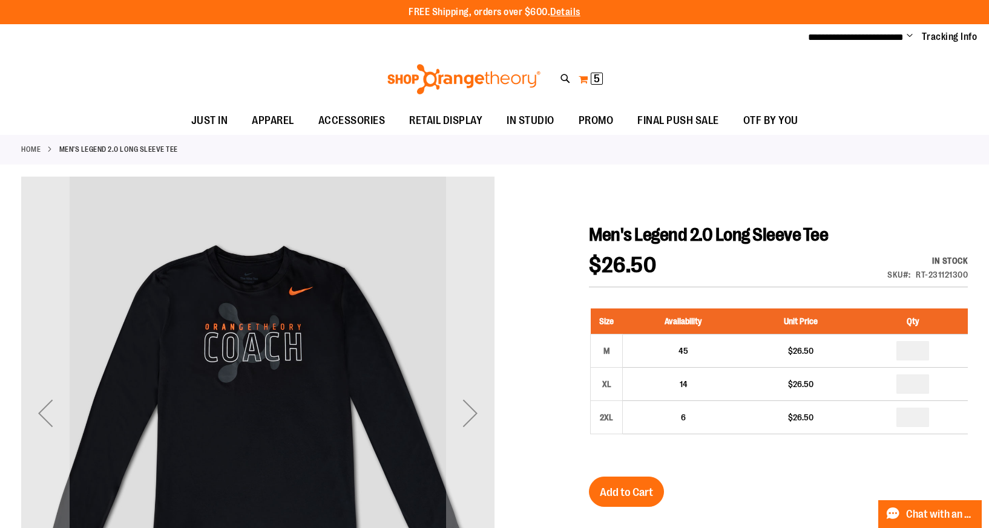
click at [589, 81] on button "My Cart 5 5 items" at bounding box center [590, 79] width 25 height 19
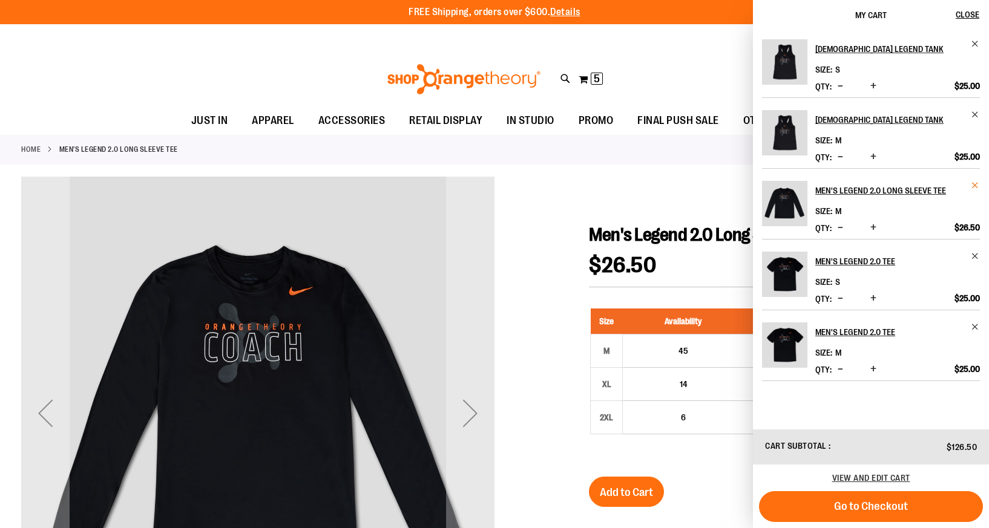
click at [972, 188] on span "Remove item" at bounding box center [975, 185] width 9 height 9
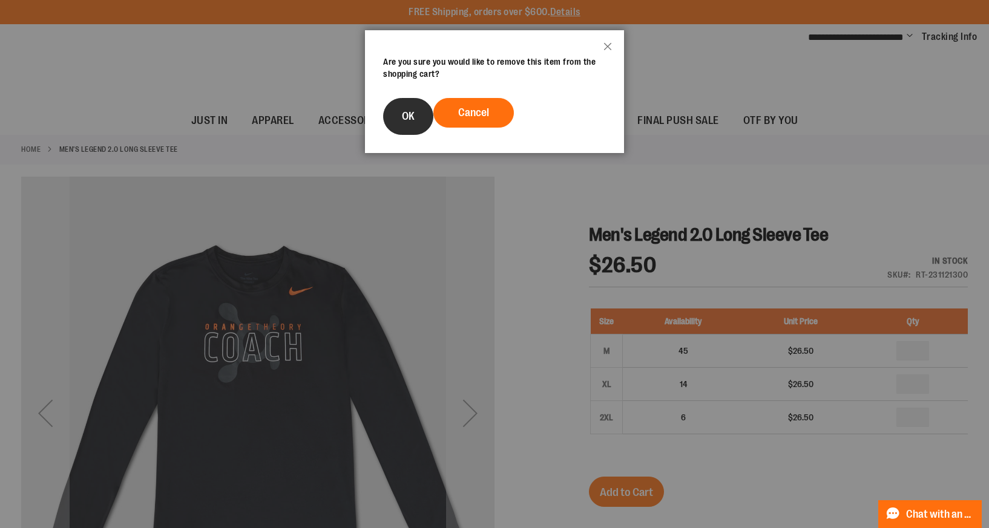
click at [396, 125] on button "OK" at bounding box center [408, 116] width 50 height 37
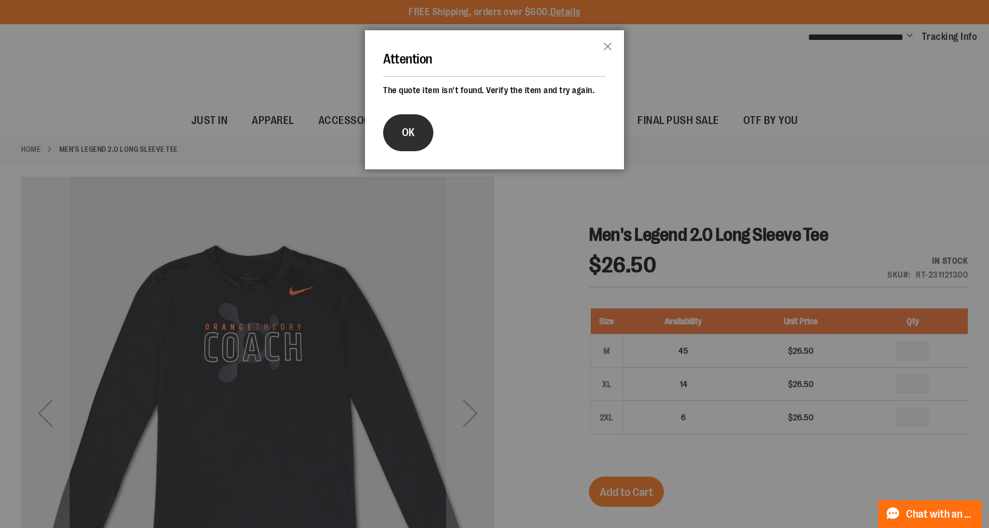
click at [391, 137] on button "OK" at bounding box center [408, 132] width 50 height 37
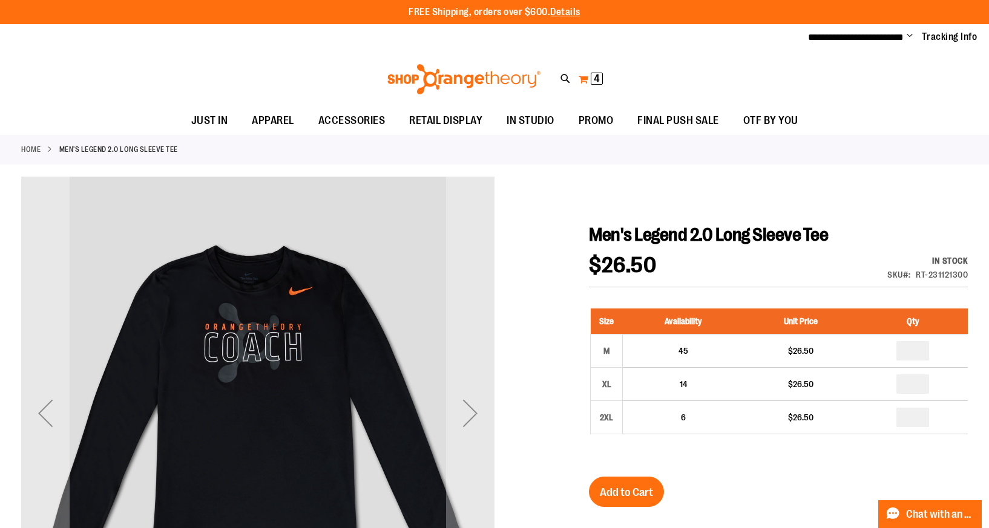
click at [597, 80] on span "4" at bounding box center [597, 79] width 6 height 12
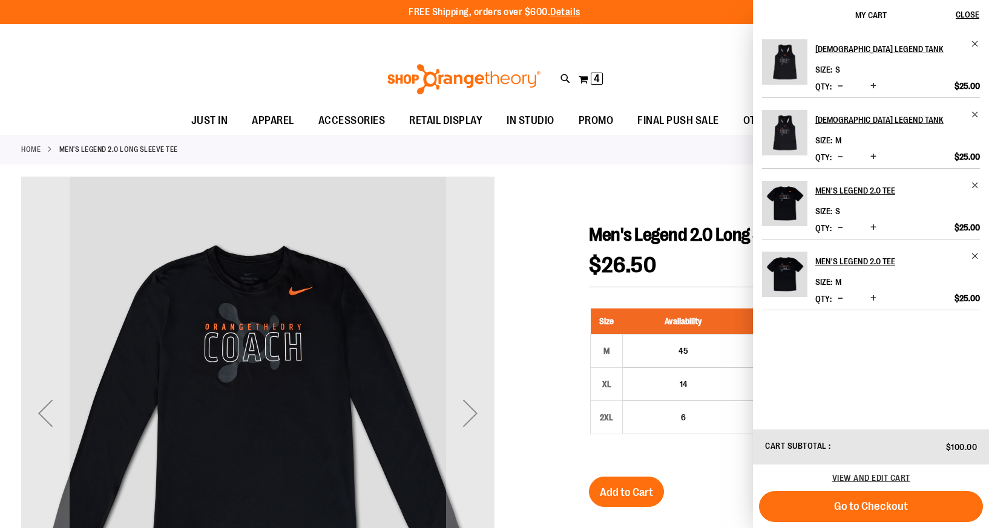
click at [980, 113] on div "Ladies Legend Tank Size S *" at bounding box center [871, 229] width 236 height 398
click at [973, 114] on span "Remove item" at bounding box center [975, 114] width 9 height 9
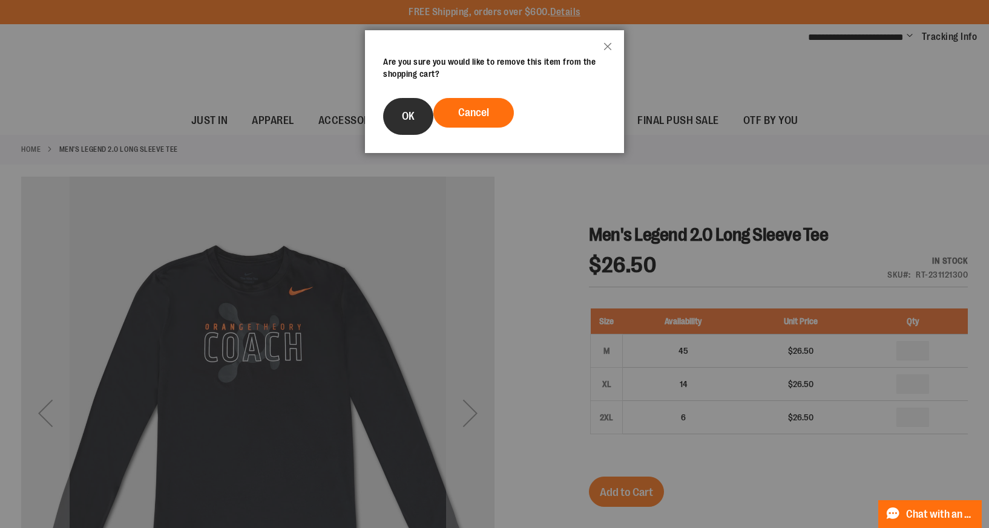
click at [411, 110] on span "OK" at bounding box center [408, 116] width 13 height 12
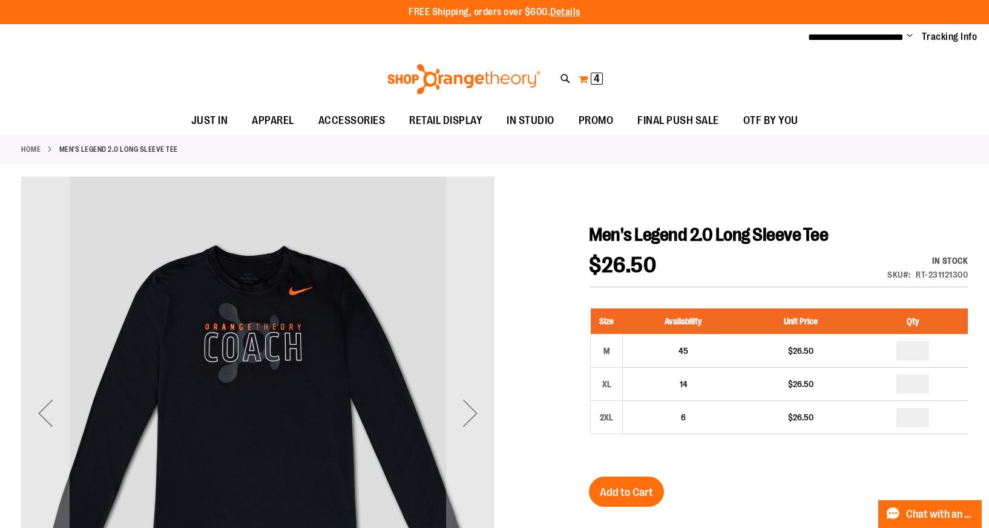
click at [591, 79] on span "4 4 items" at bounding box center [597, 79] width 12 height 12
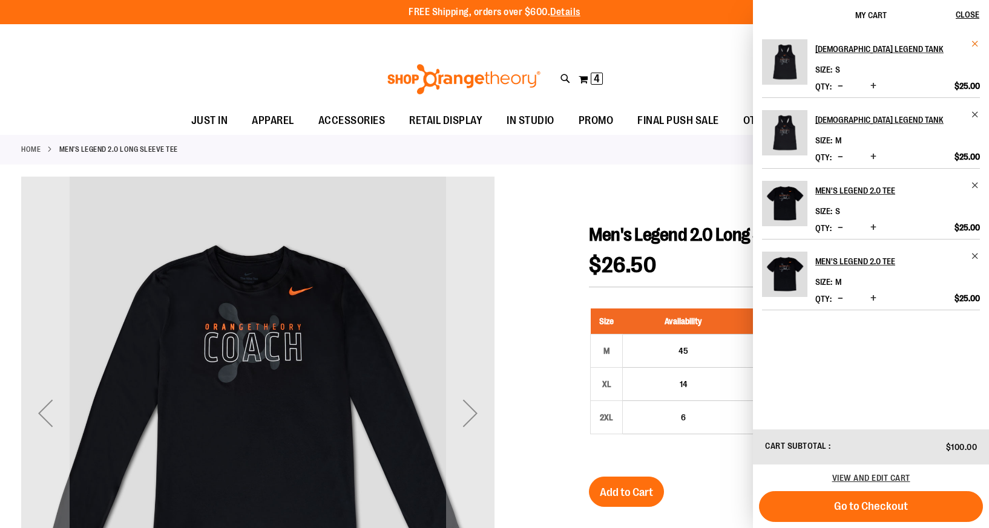
click at [977, 40] on span "Remove item" at bounding box center [975, 43] width 9 height 9
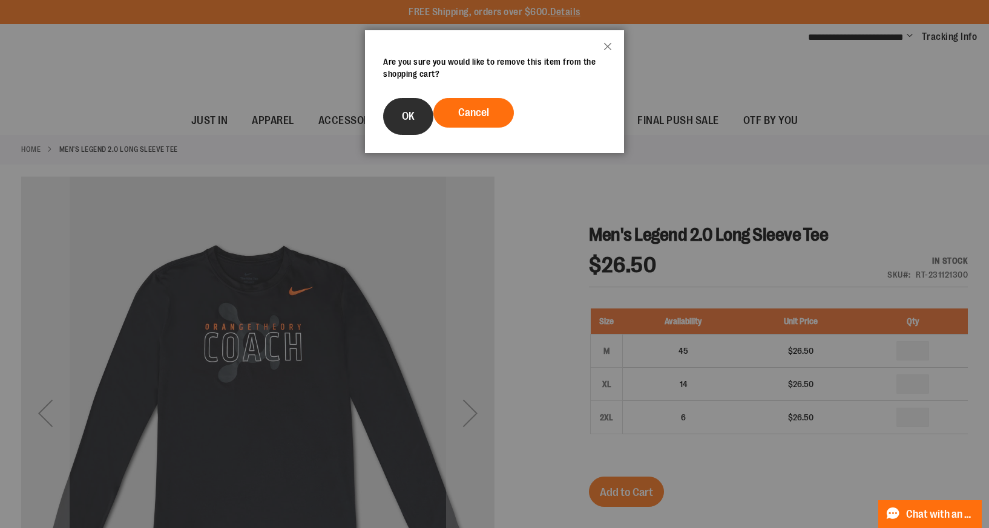
click at [399, 114] on button "OK" at bounding box center [408, 116] width 50 height 37
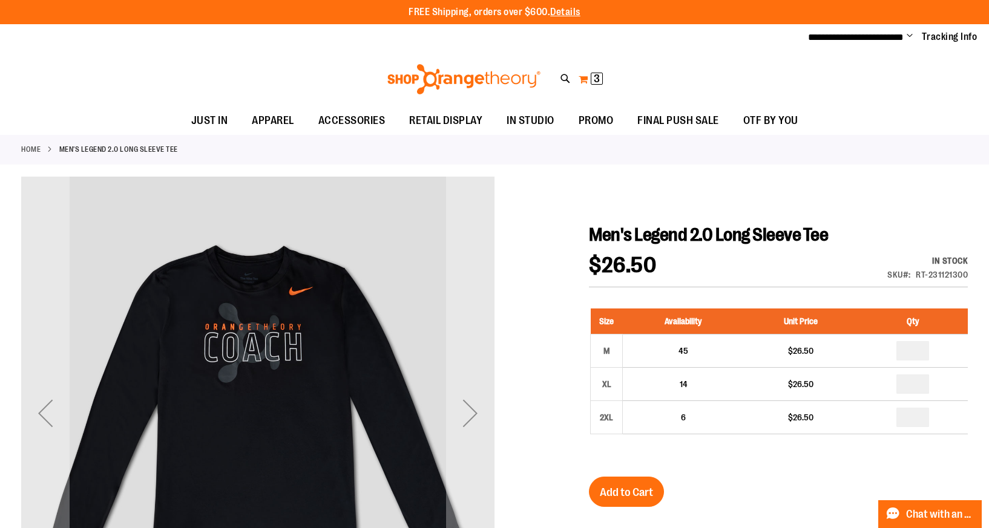
click at [597, 79] on span "3" at bounding box center [597, 79] width 6 height 12
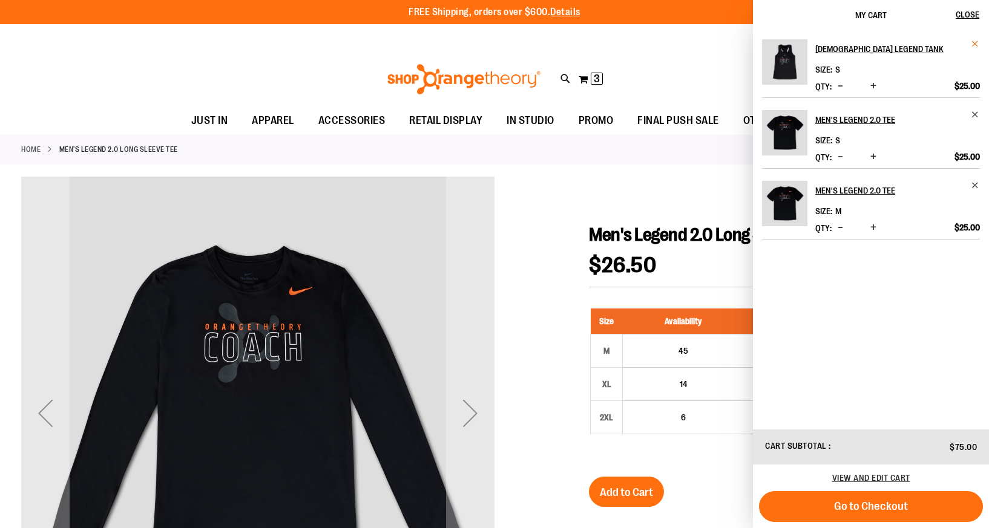
click at [973, 41] on span "Remove item" at bounding box center [975, 43] width 9 height 9
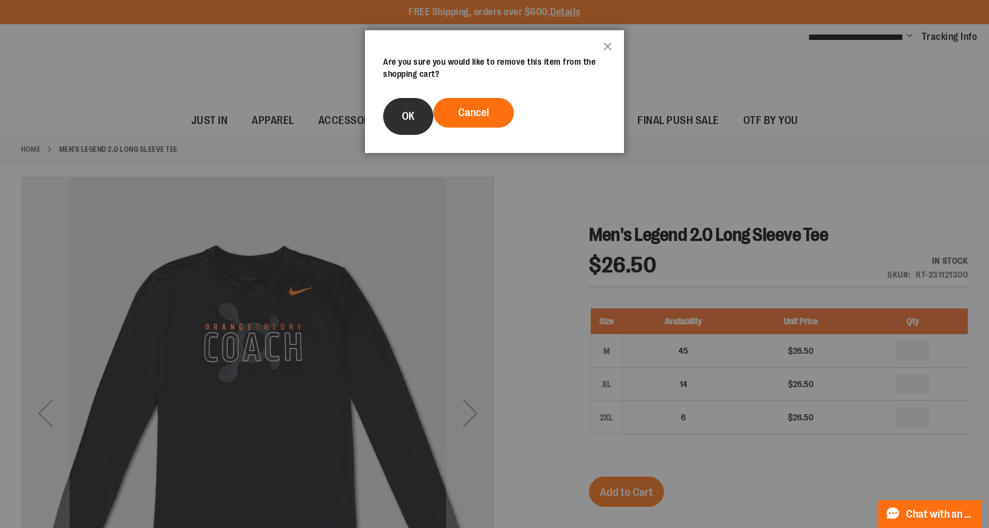
click at [400, 109] on button "OK" at bounding box center [408, 116] width 50 height 37
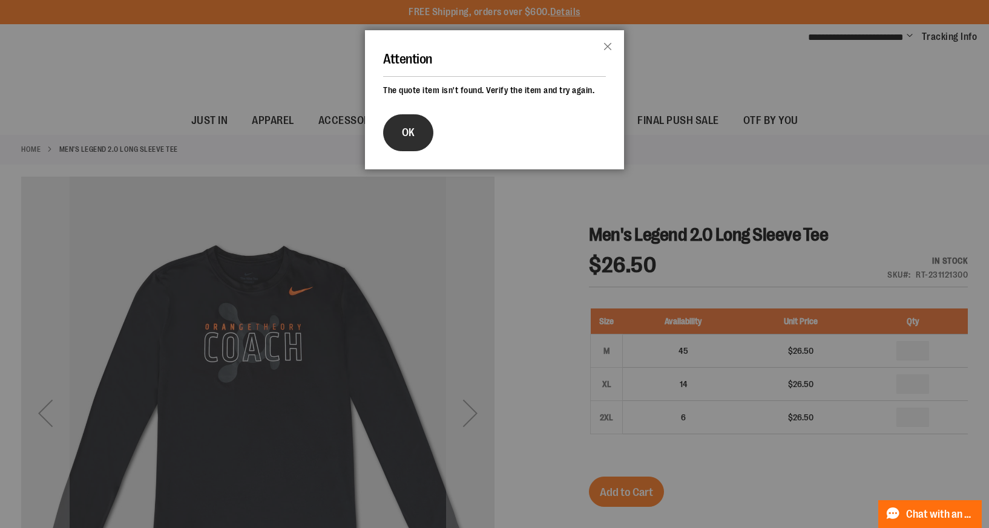
click at [416, 132] on button "OK" at bounding box center [408, 132] width 50 height 37
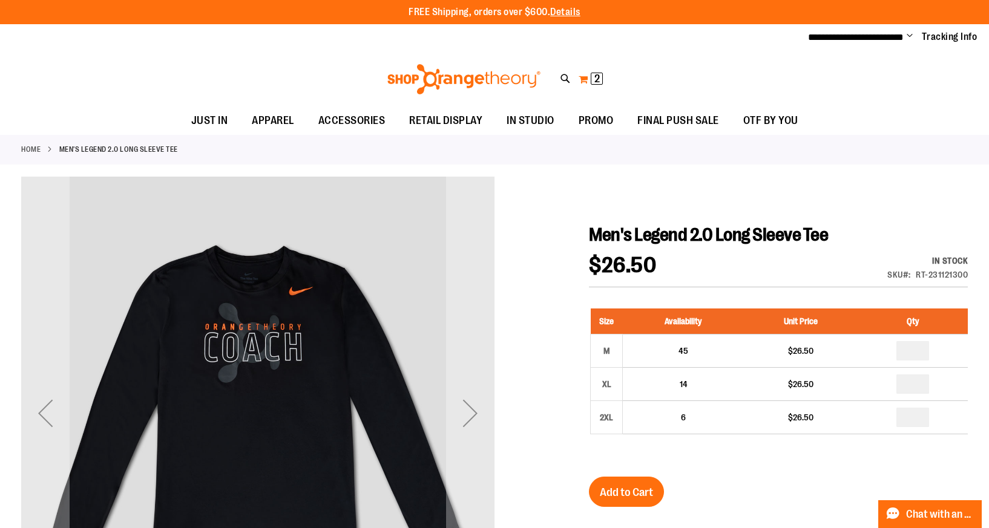
click at [591, 73] on span "2 2 items" at bounding box center [597, 79] width 12 height 12
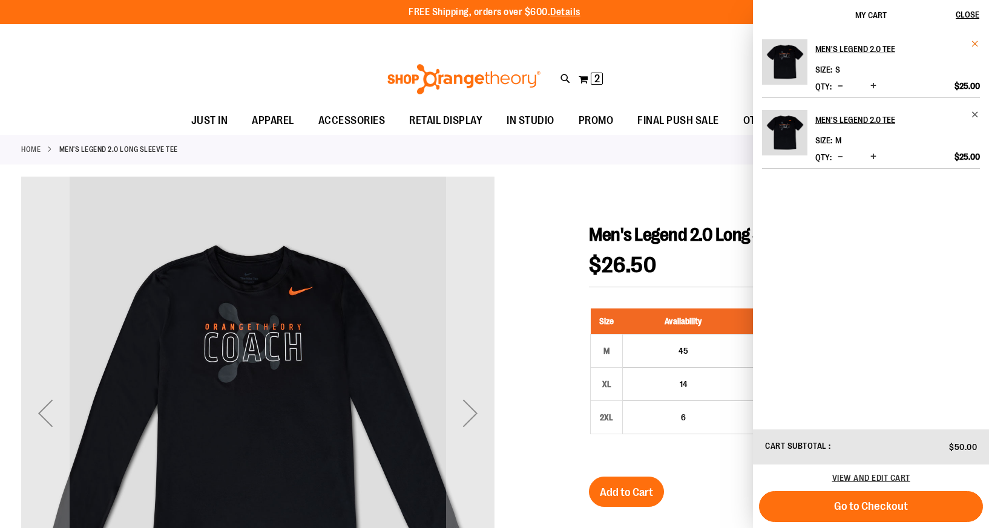
click at [972, 42] on span "Remove item" at bounding box center [975, 43] width 9 height 9
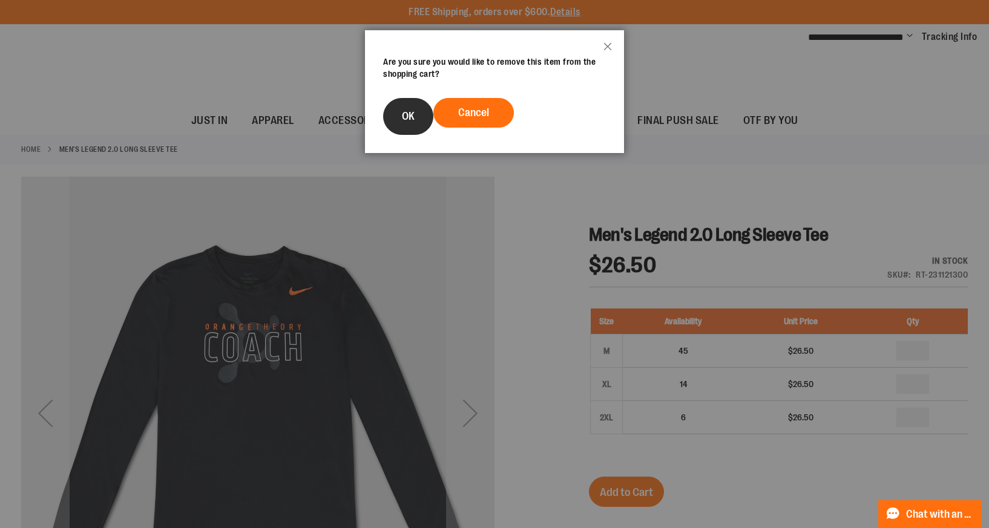
click at [386, 111] on button "OK" at bounding box center [408, 116] width 50 height 37
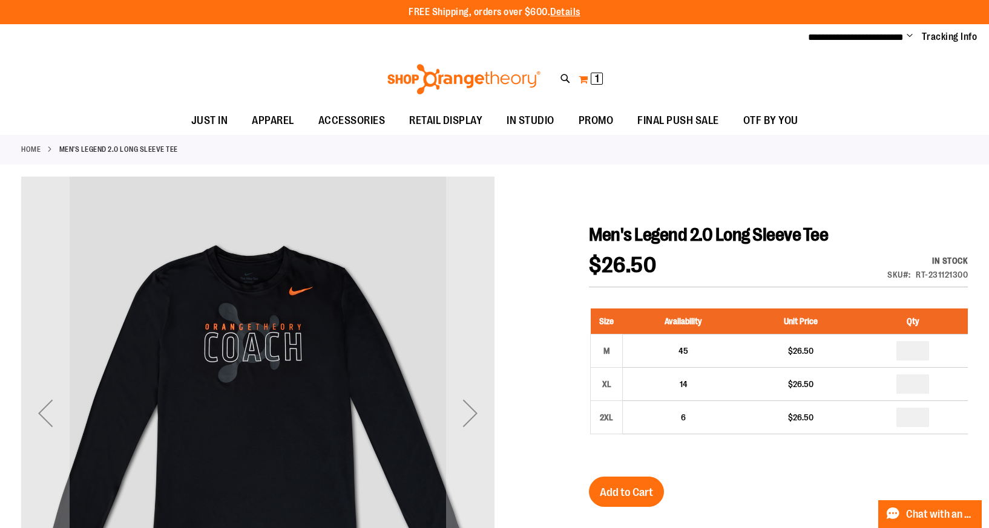
click at [596, 77] on span "1" at bounding box center [597, 79] width 4 height 12
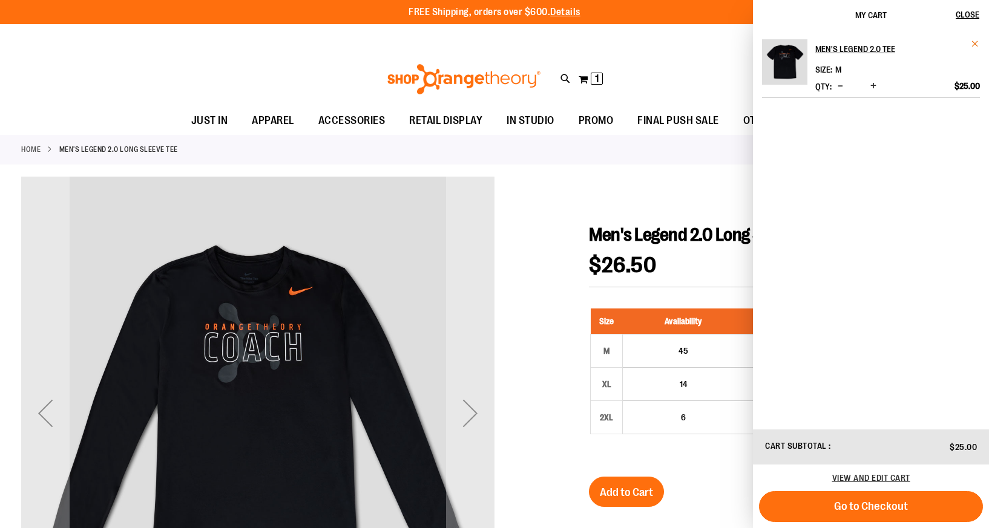
click at [972, 41] on span "Remove item" at bounding box center [975, 43] width 9 height 9
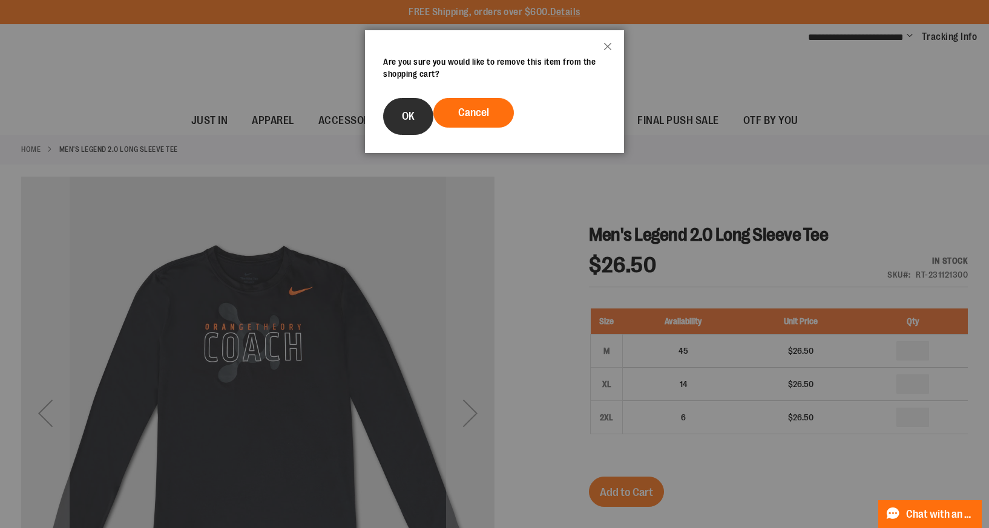
click at [406, 120] on span "OK" at bounding box center [408, 116] width 13 height 12
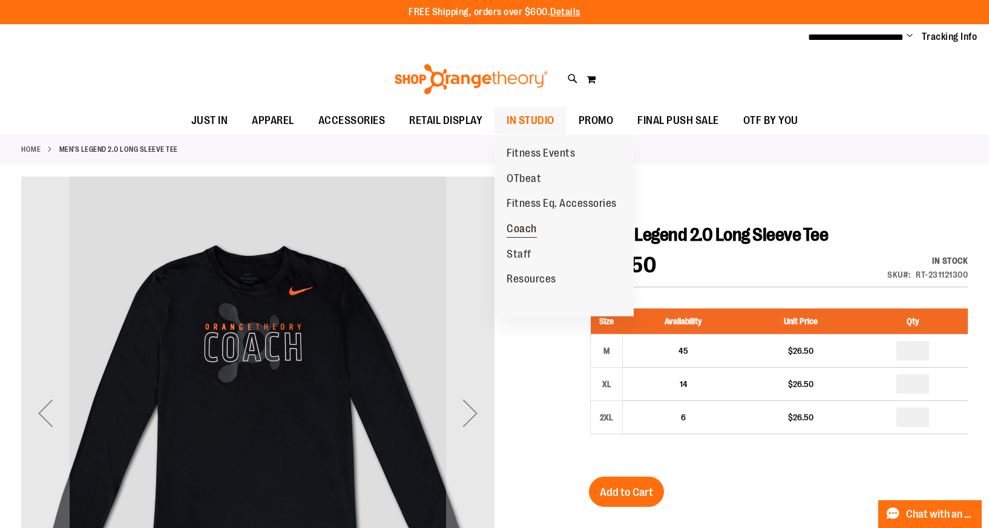
click at [524, 230] on span "Coach" at bounding box center [521, 230] width 30 height 15
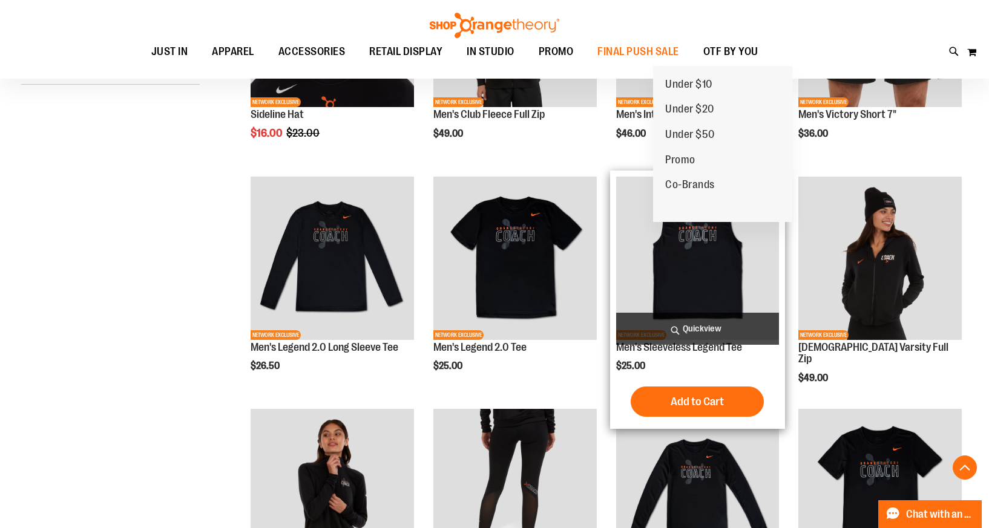
scroll to position [307, 0]
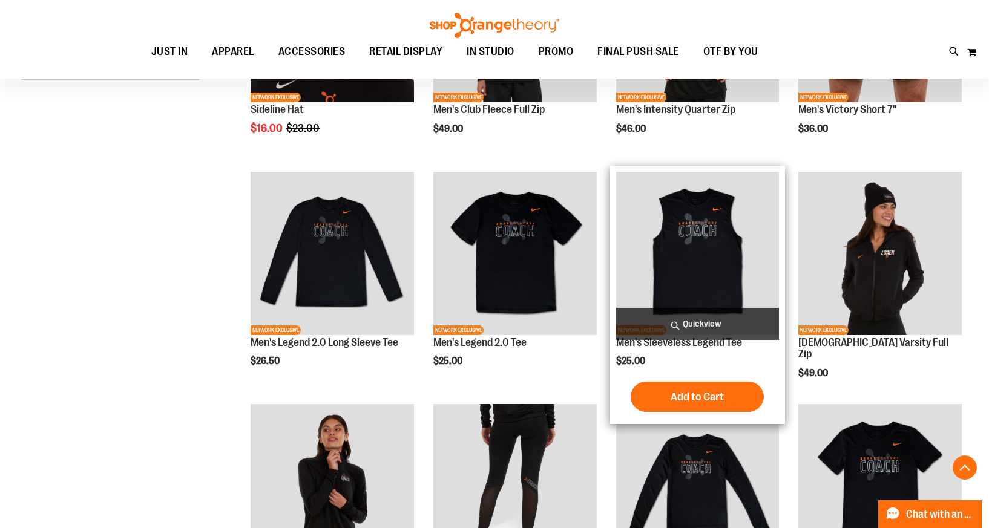
click at [681, 301] on img "product" at bounding box center [697, 253] width 163 height 163
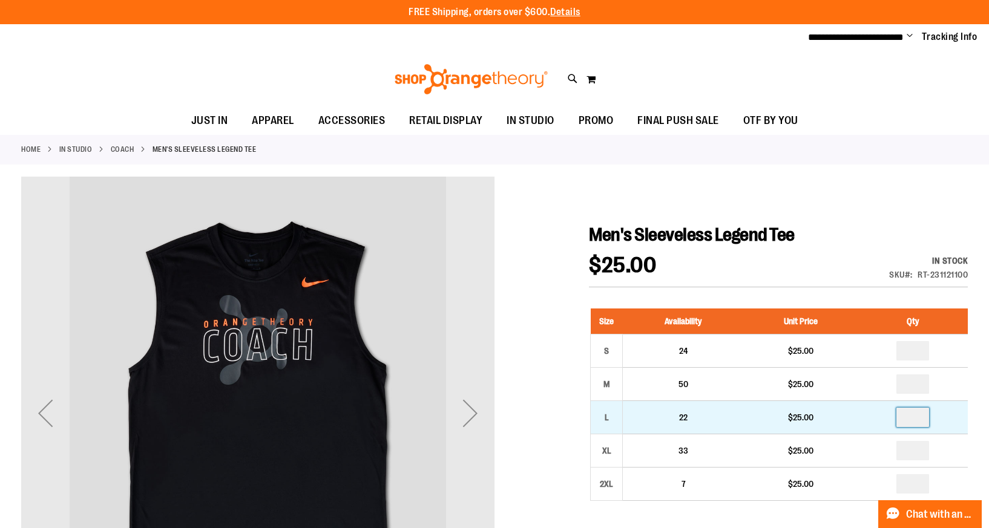
click at [918, 417] on input "number" at bounding box center [912, 417] width 33 height 19
type input "*"
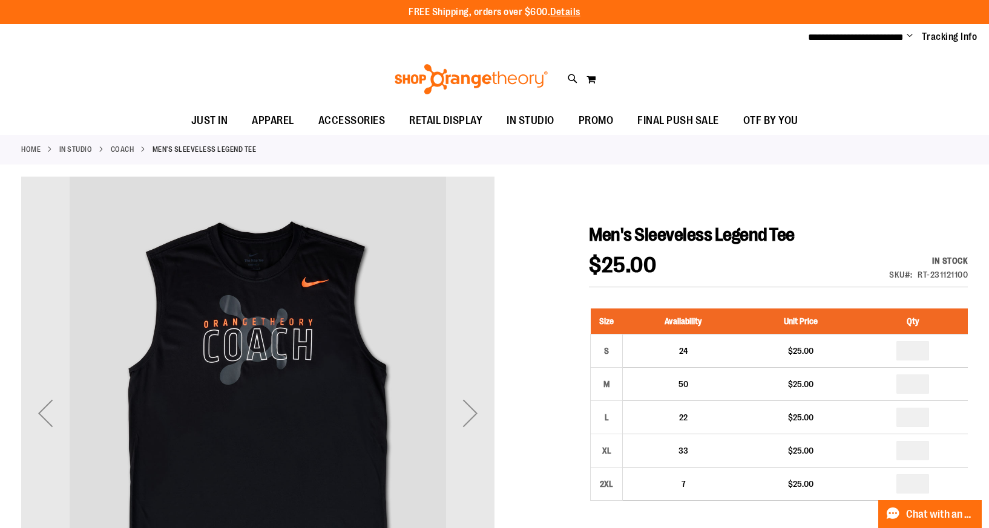
click at [868, 267] on div "In stock Only %1 left SKU RT-231121100" at bounding box center [909, 271] width 117 height 32
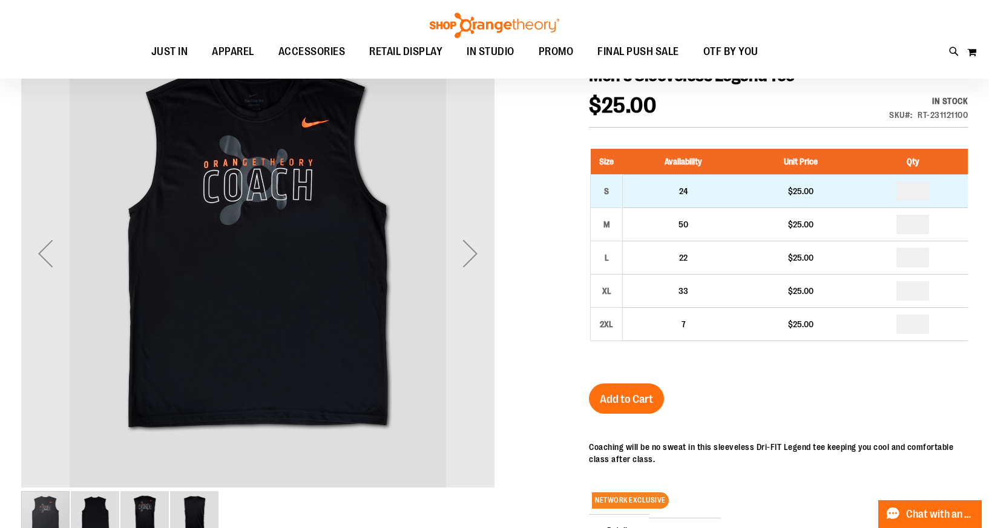
scroll to position [255, 0]
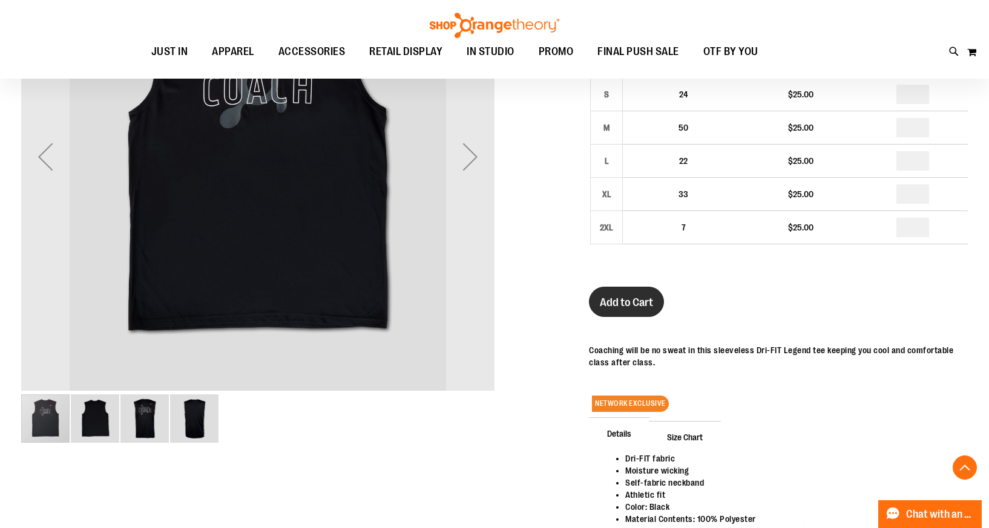
click at [632, 307] on span "Add to Cart" at bounding box center [626, 302] width 53 height 13
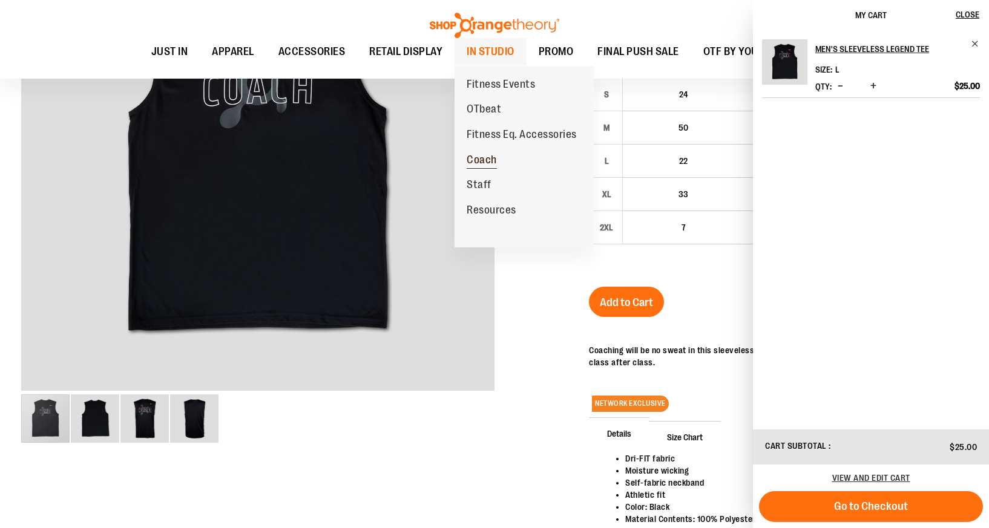
click at [483, 158] on span "Coach" at bounding box center [482, 161] width 30 height 15
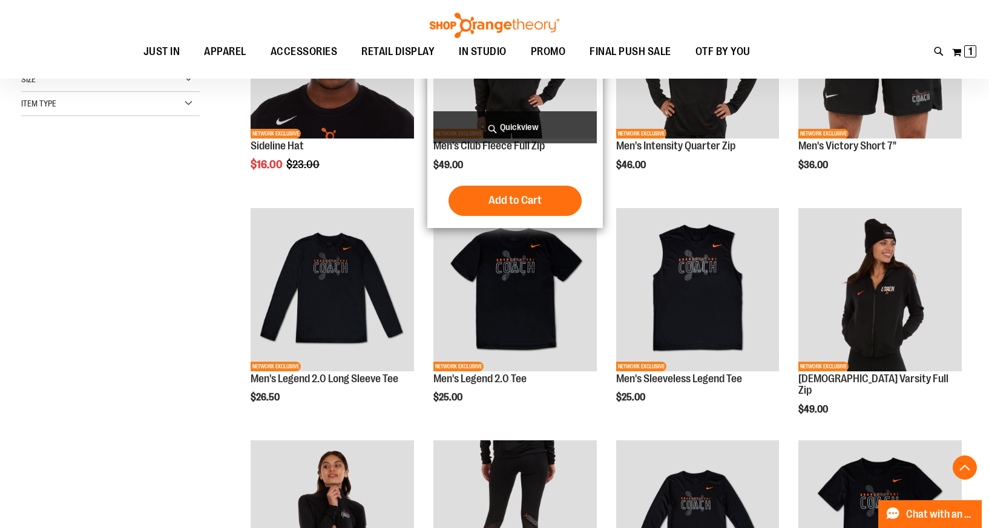
scroll to position [273, 0]
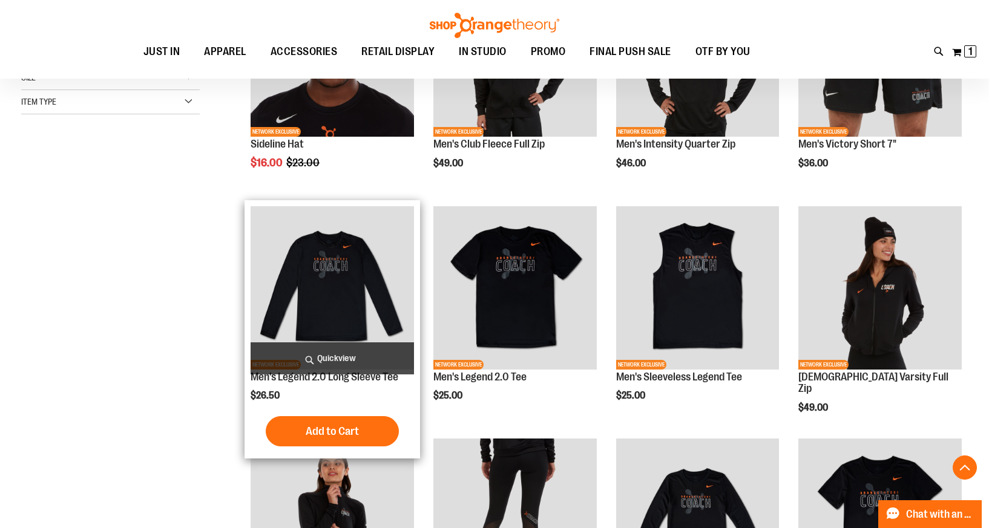
click at [399, 308] on img "product" at bounding box center [332, 287] width 163 height 163
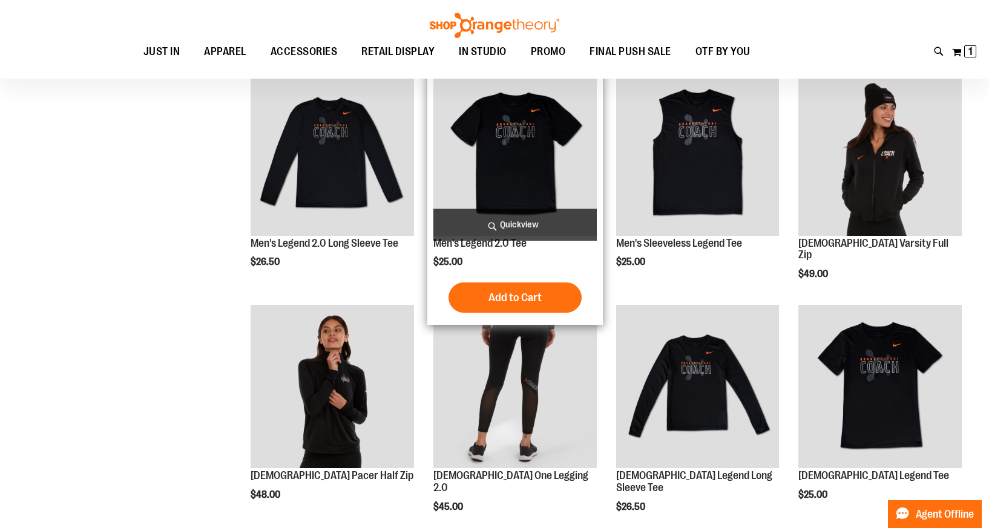
scroll to position [139, 0]
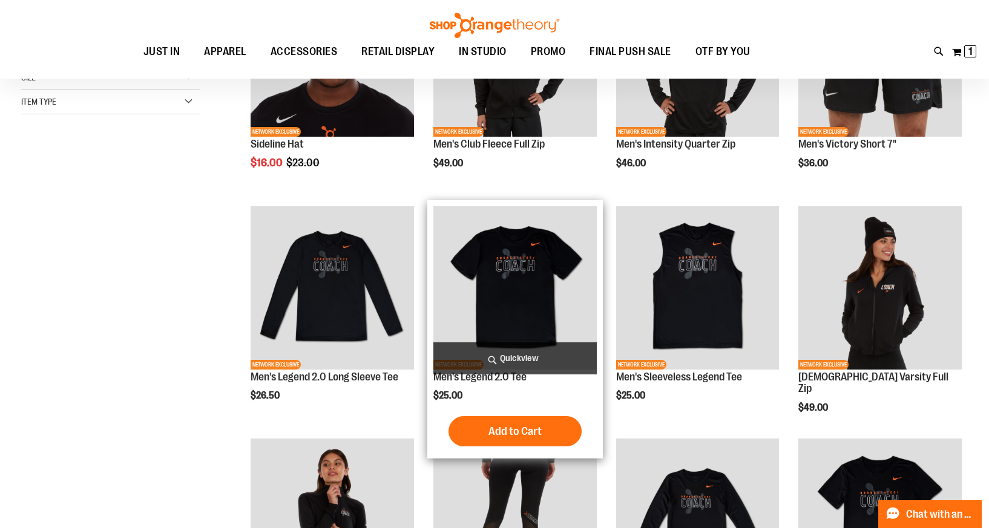
click at [528, 301] on img "product" at bounding box center [514, 287] width 163 height 163
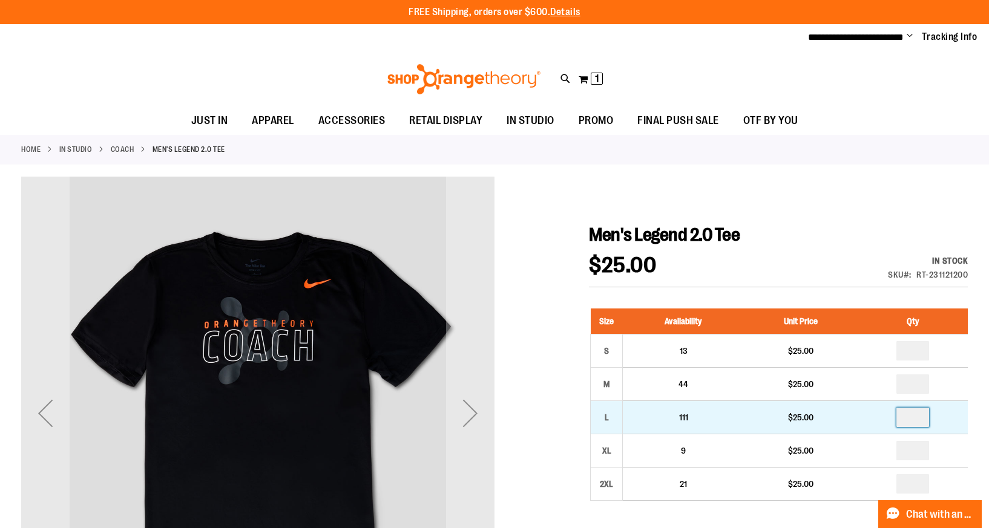
click at [913, 412] on input "number" at bounding box center [912, 417] width 33 height 19
type input "*"
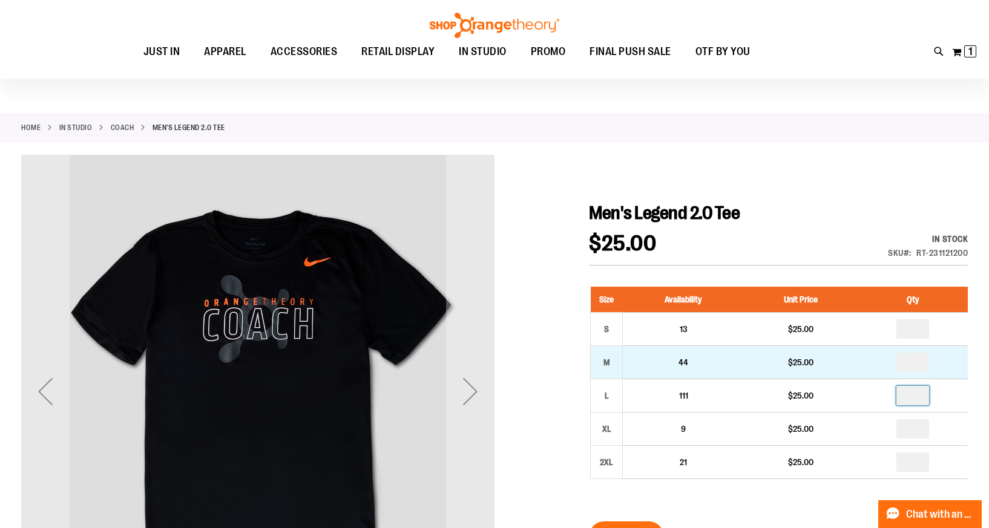
scroll to position [25, 0]
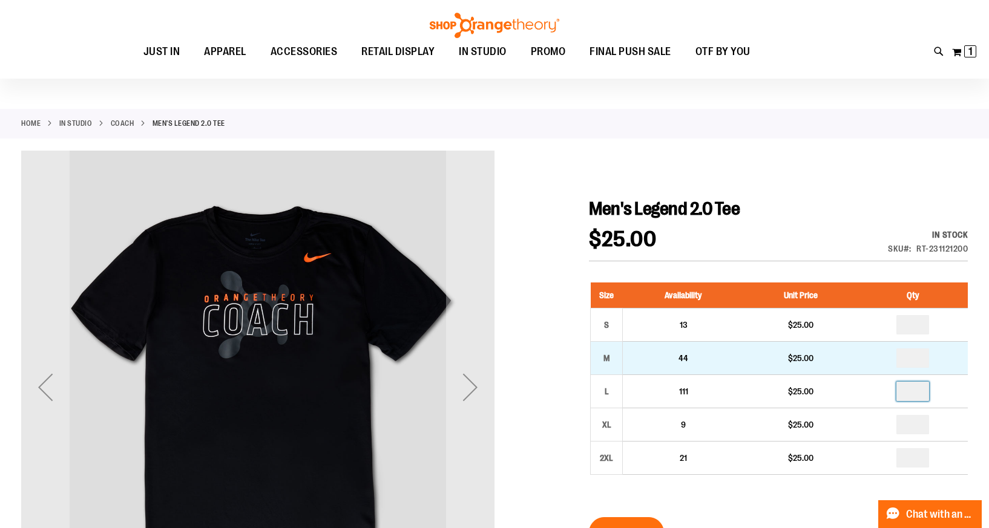
type input "*"
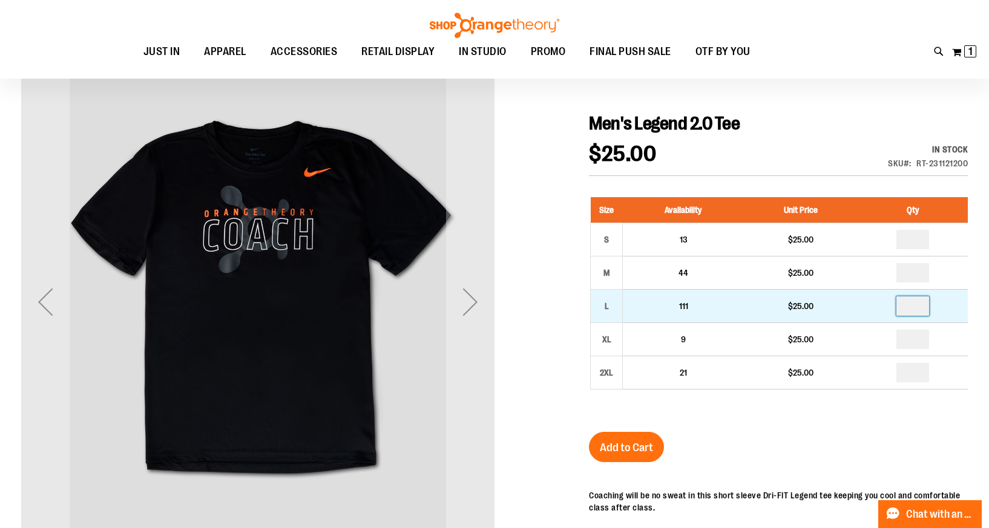
scroll to position [122, 0]
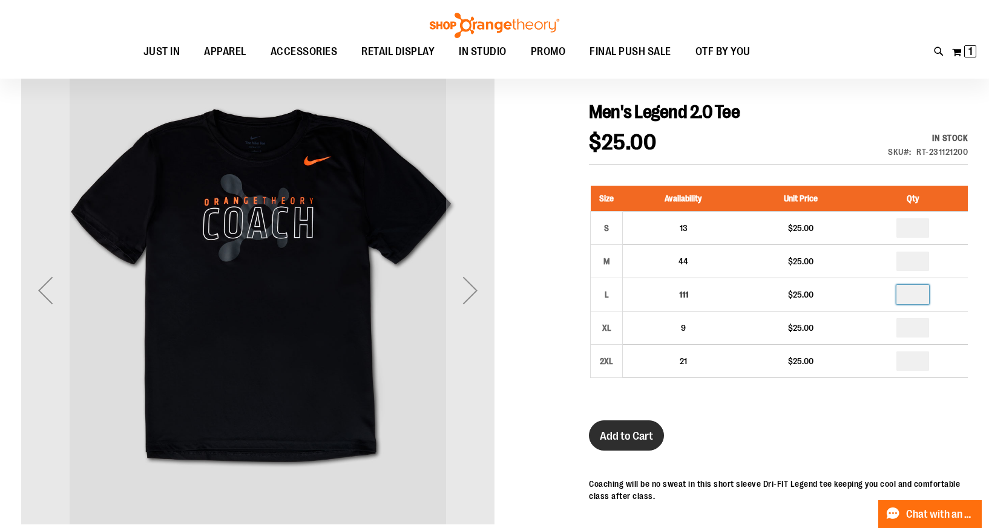
type input "*"
click at [614, 442] on span "Add to Cart" at bounding box center [626, 436] width 53 height 13
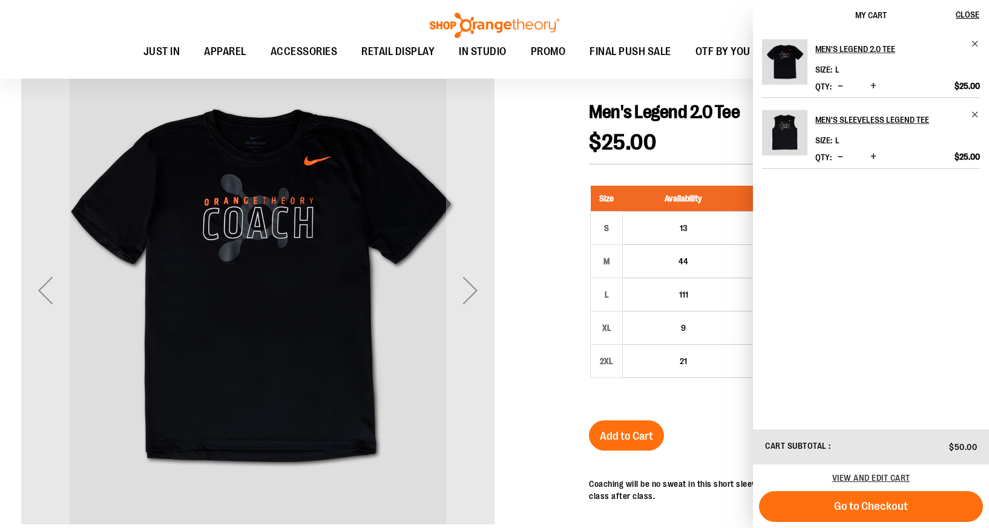
click at [516, 200] on div at bounding box center [494, 399] width 946 height 690
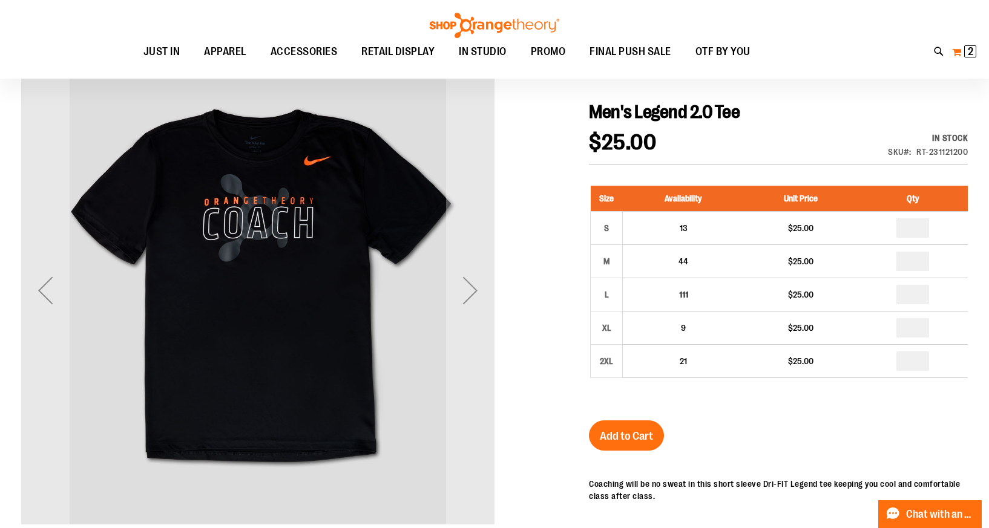
click at [971, 54] on span "2" at bounding box center [970, 51] width 5 height 12
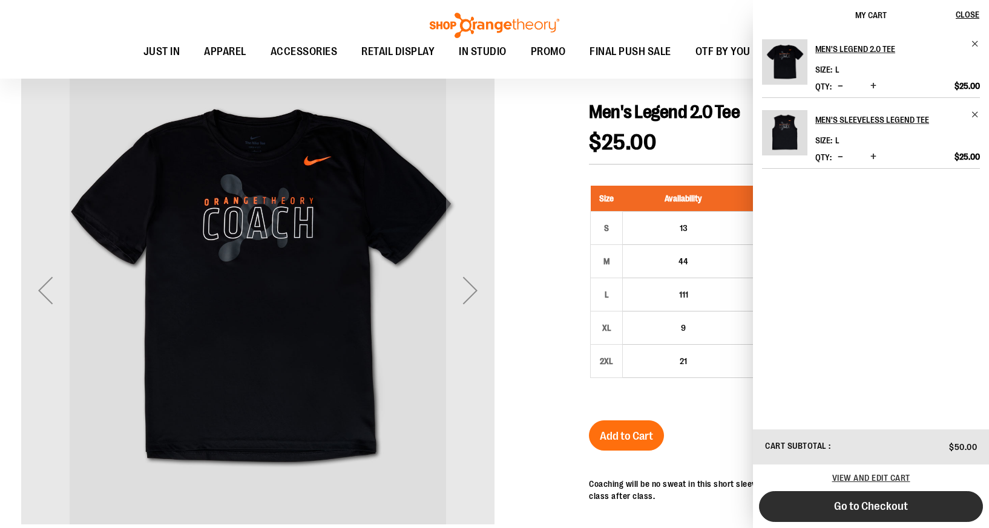
click at [820, 506] on button "Go to Checkout" at bounding box center [871, 506] width 224 height 31
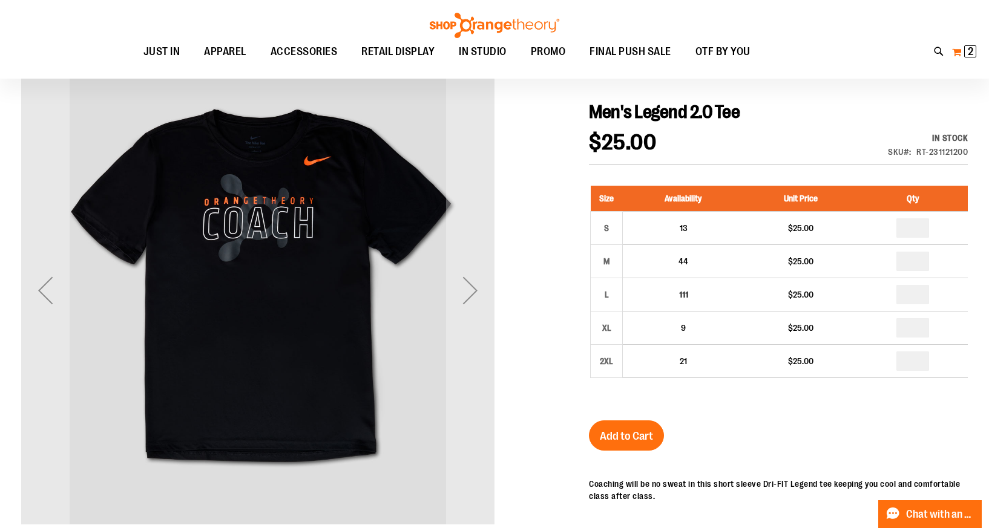
click at [971, 52] on span "2" at bounding box center [970, 51] width 5 height 12
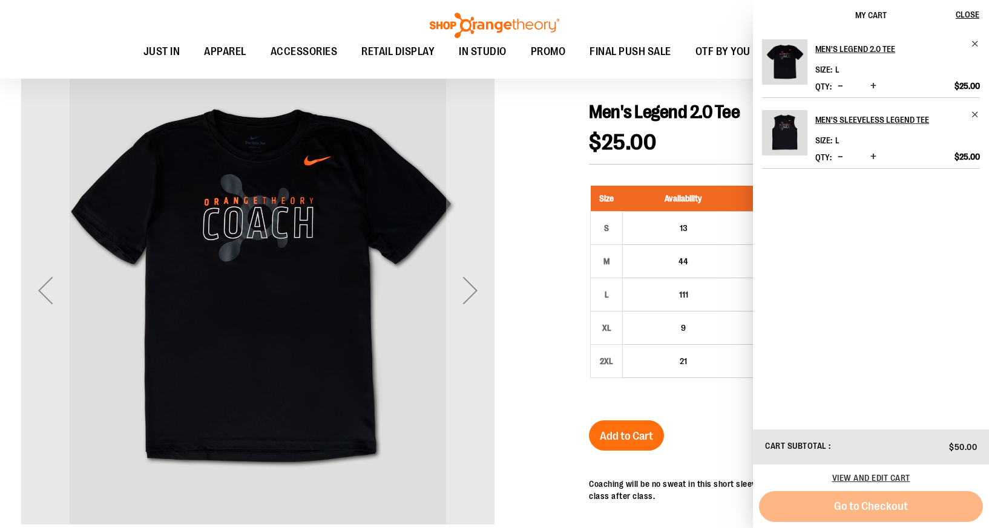
click at [818, 508] on div "Go to Checkout" at bounding box center [871, 506] width 224 height 31
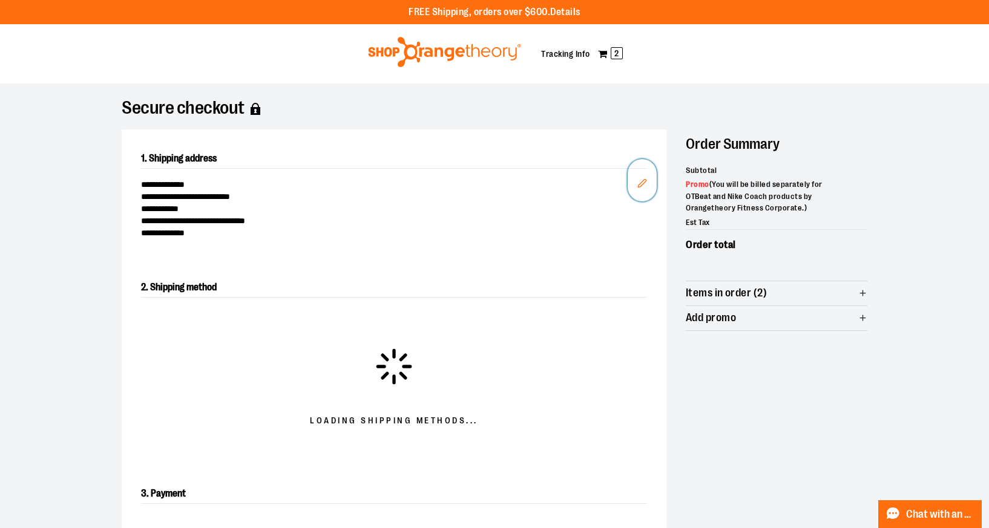
click at [640, 183] on icon "Edit" at bounding box center [642, 183] width 10 height 10
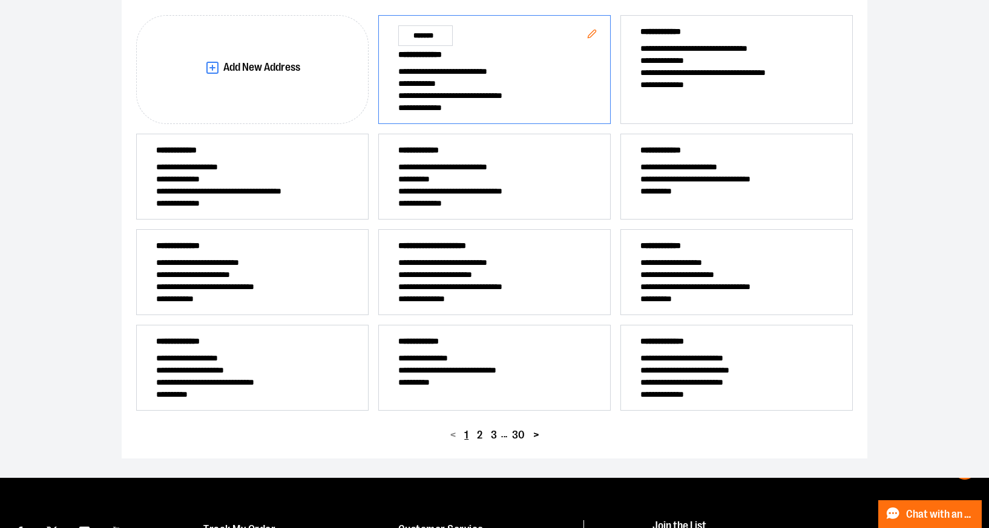
scroll to position [195, 0]
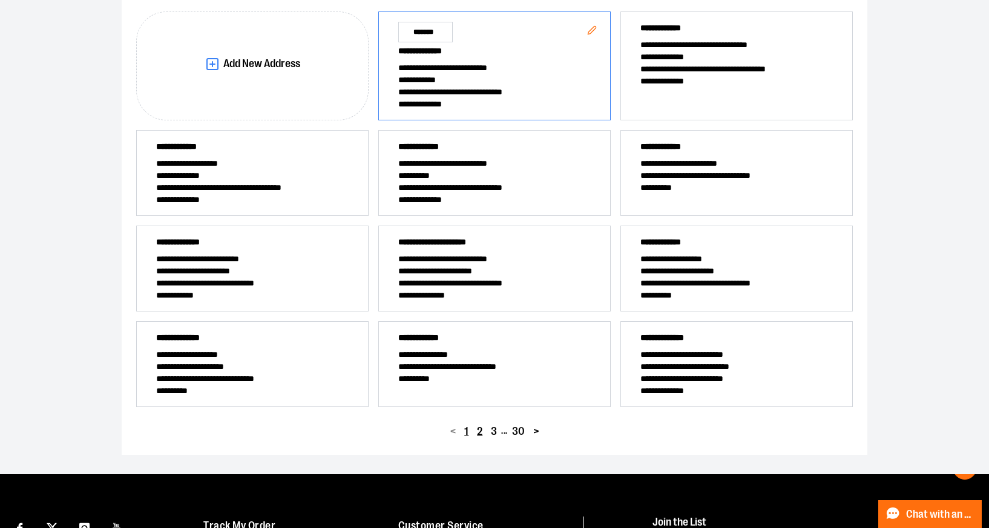
click at [479, 433] on span "2" at bounding box center [479, 431] width 5 height 11
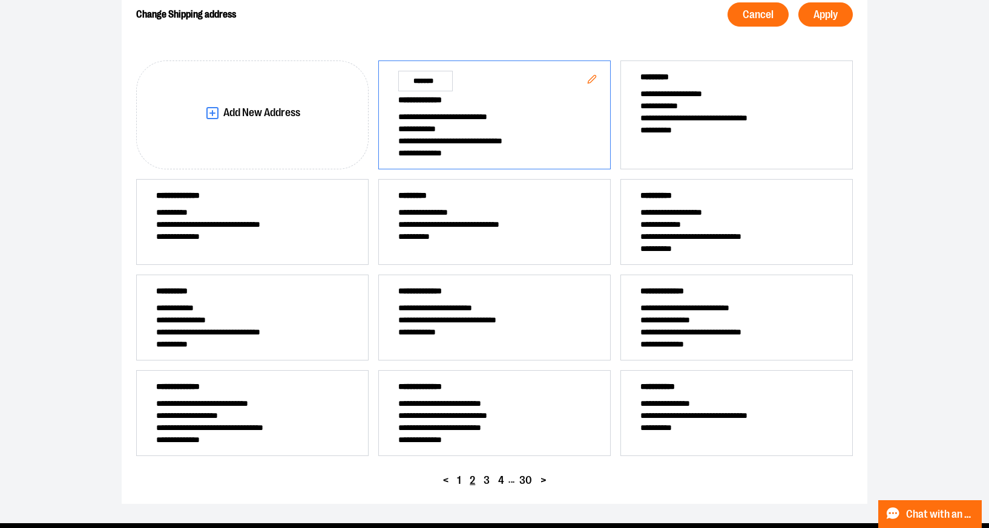
scroll to position [148, 0]
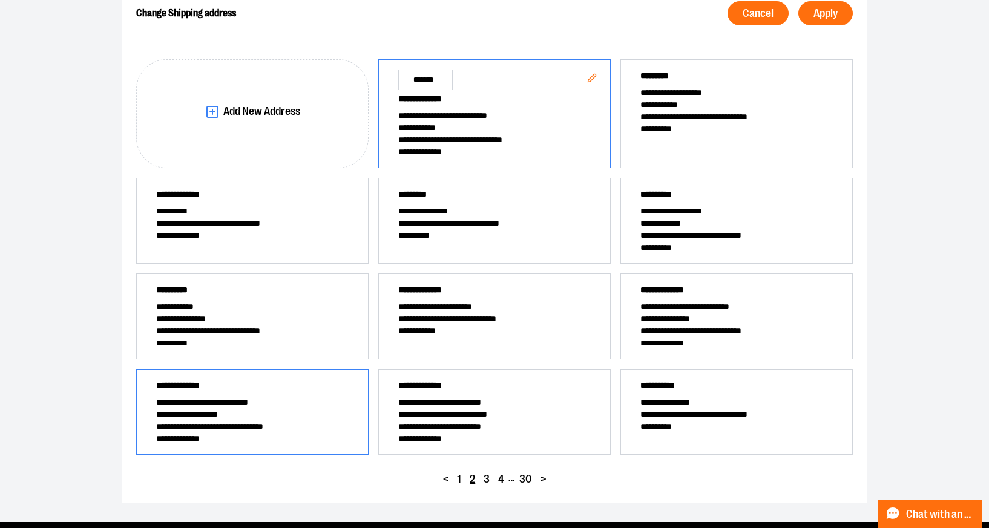
click at [258, 418] on span "**********" at bounding box center [252, 414] width 192 height 12
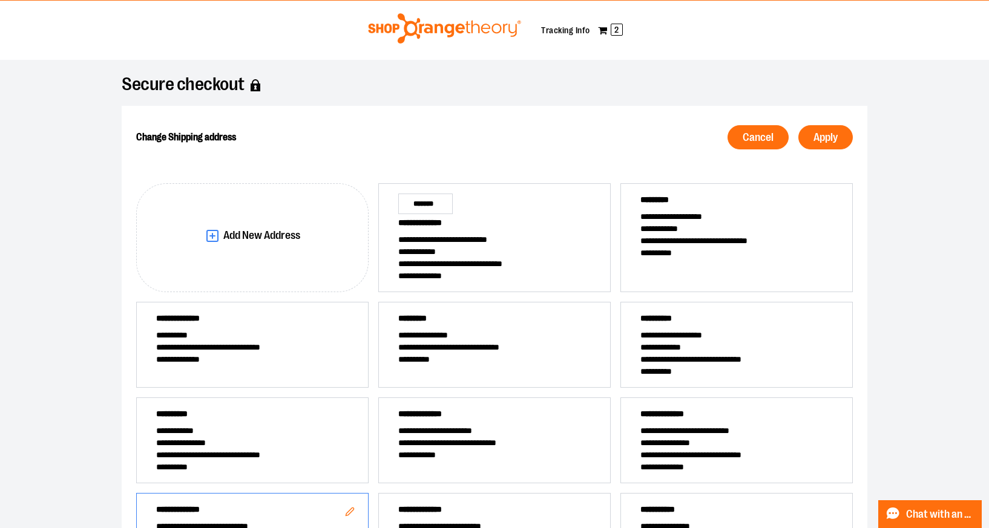
scroll to position [0, 0]
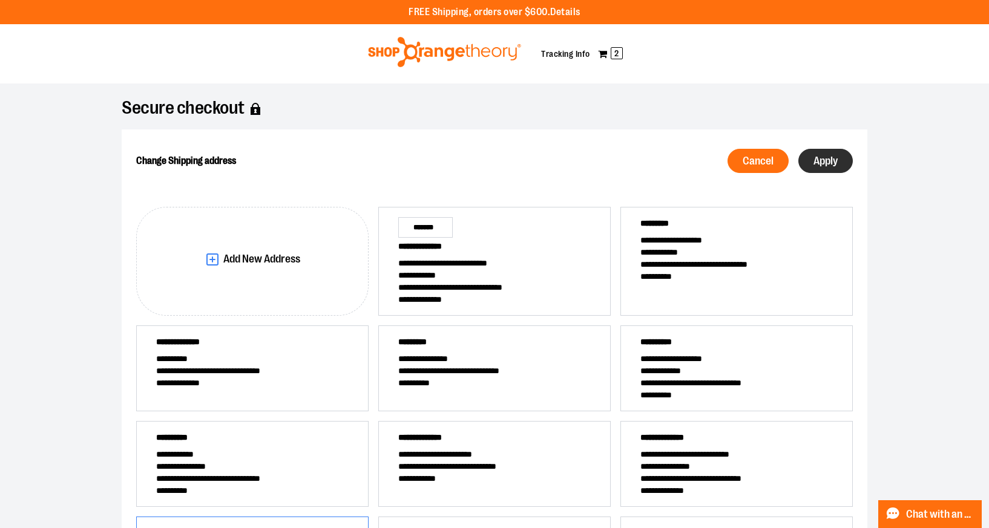
click at [822, 154] on button "Apply" at bounding box center [825, 161] width 54 height 24
